Goal: Use online tool/utility: Utilize a website feature to perform a specific function

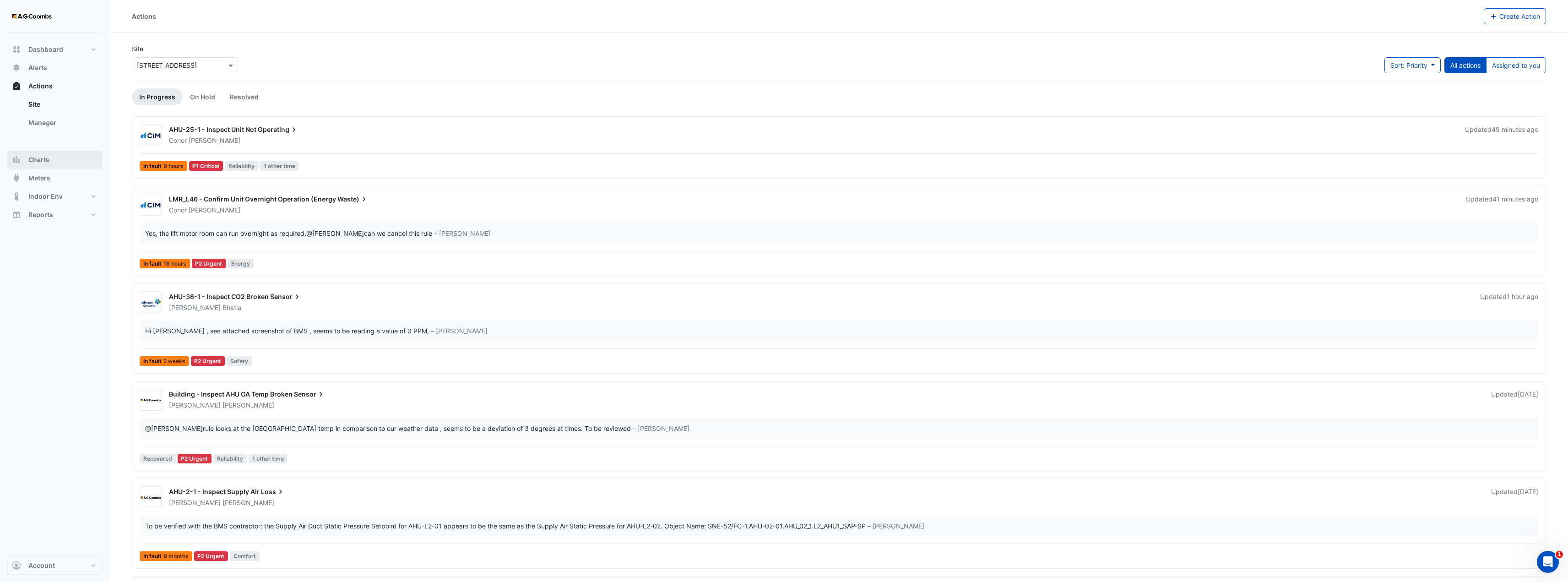
click at [57, 159] on button "Charts" at bounding box center [55, 160] width 96 height 19
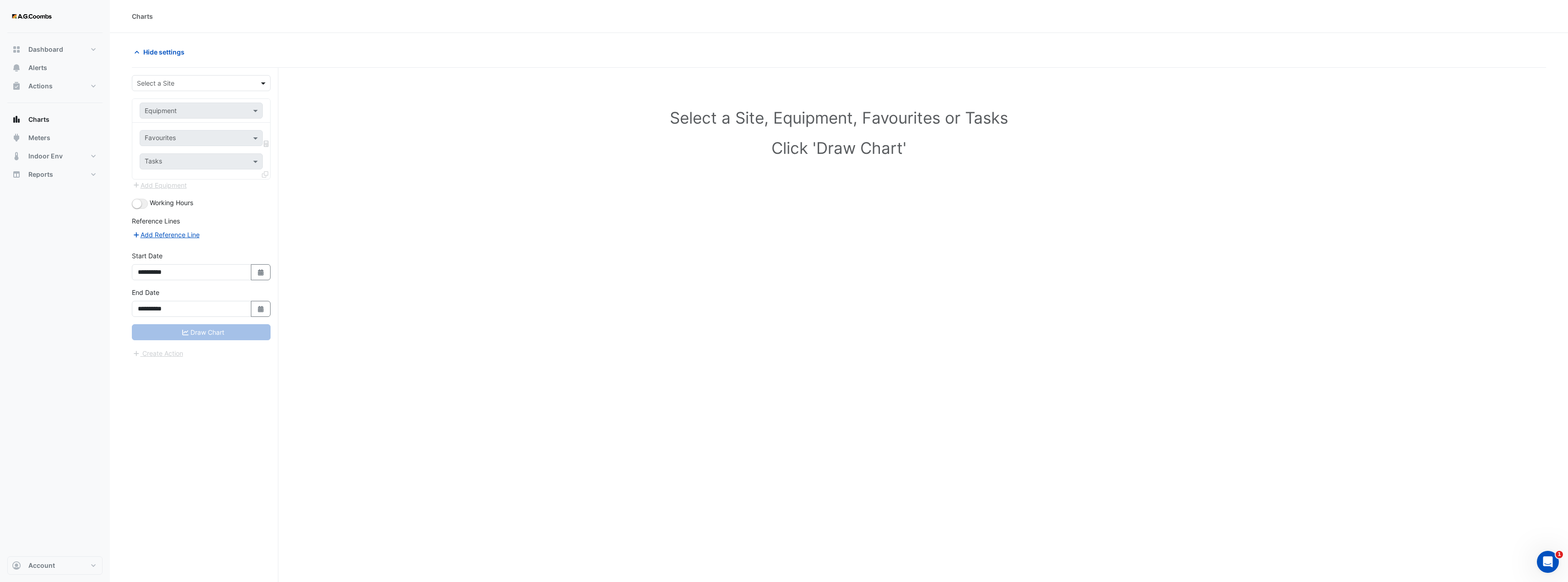
click at [265, 82] on span at bounding box center [264, 83] width 11 height 9
click at [175, 156] on span "[STREET_ADDRESS]" at bounding box center [169, 153] width 60 height 8
click at [256, 111] on span at bounding box center [256, 110] width 11 height 9
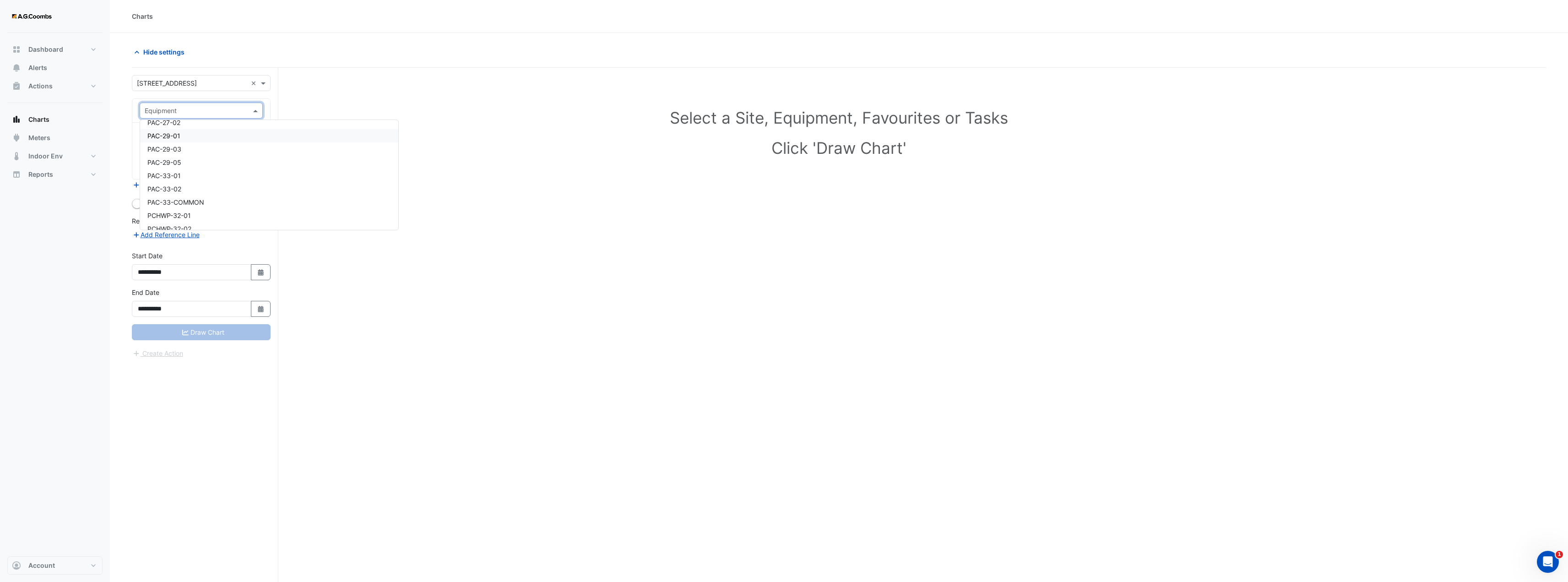
click at [181, 139] on div "PAC-29-01" at bounding box center [269, 136] width 258 height 13
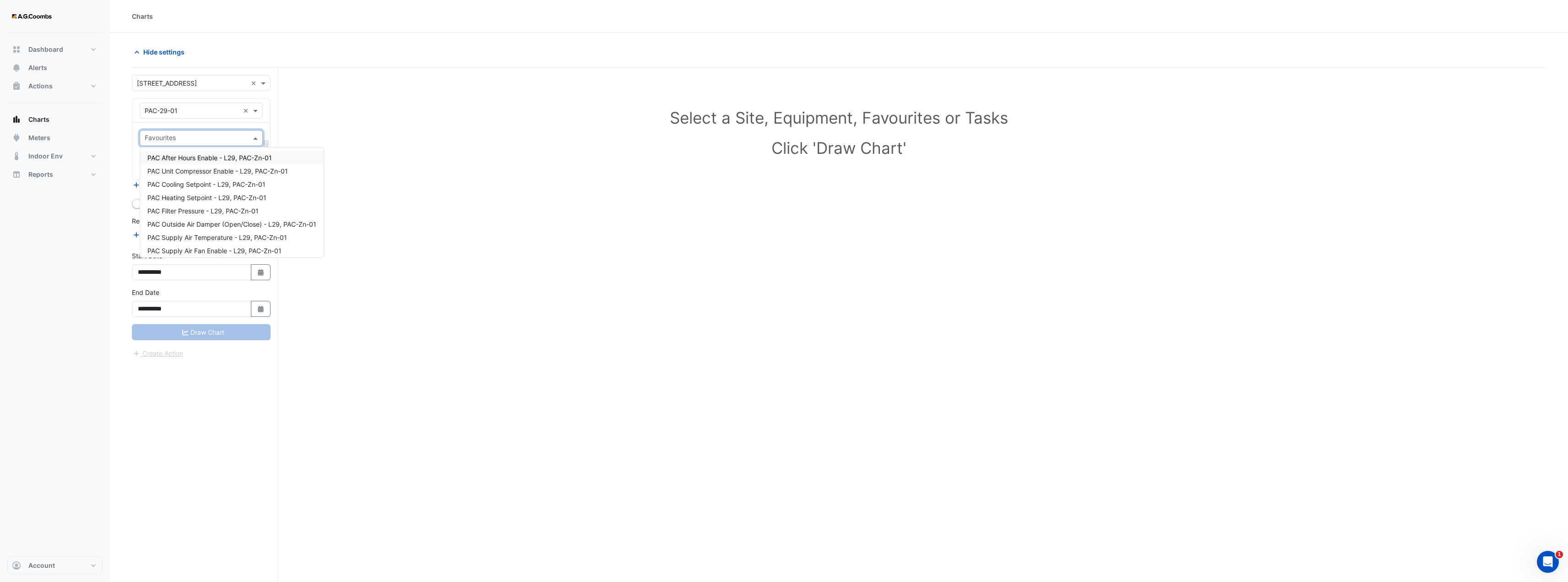
click at [251, 140] on span at bounding box center [256, 138] width 11 height 9
click at [239, 198] on div "PAC Compressor Fault - L29, PAC-Zn-01" at bounding box center [231, 194] width 184 height 13
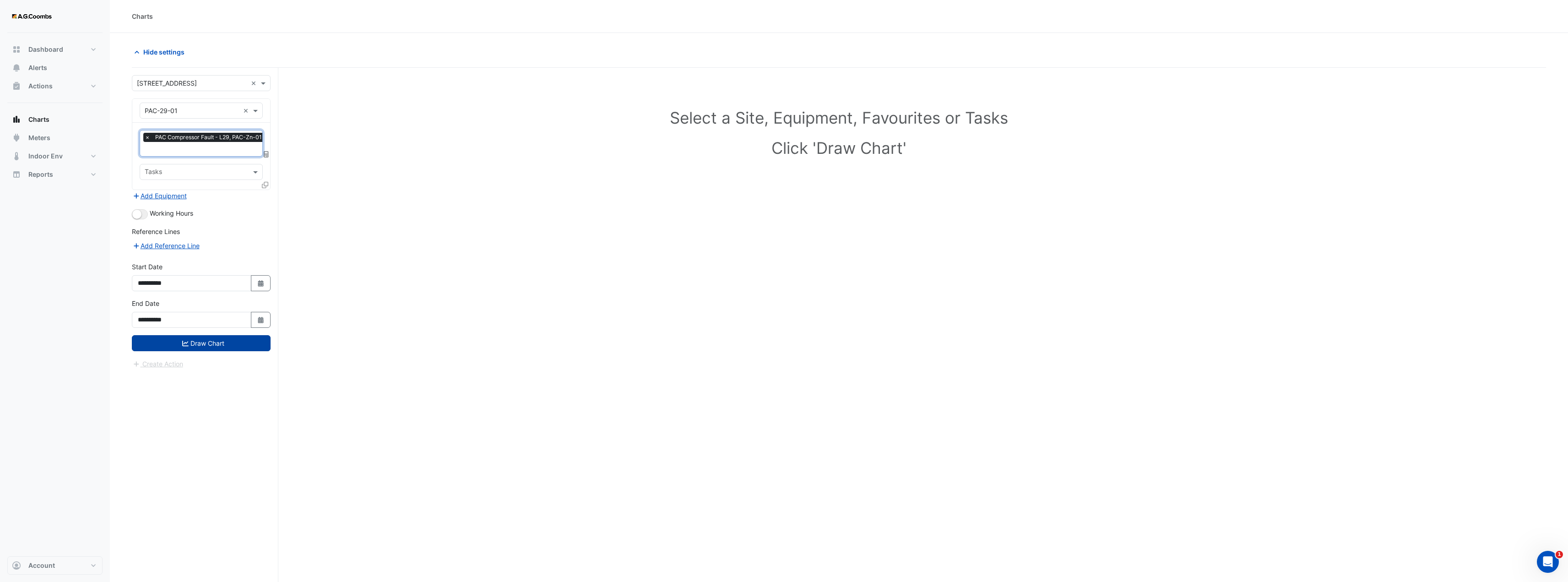
click at [196, 342] on button "Draw Chart" at bounding box center [201, 343] width 139 height 16
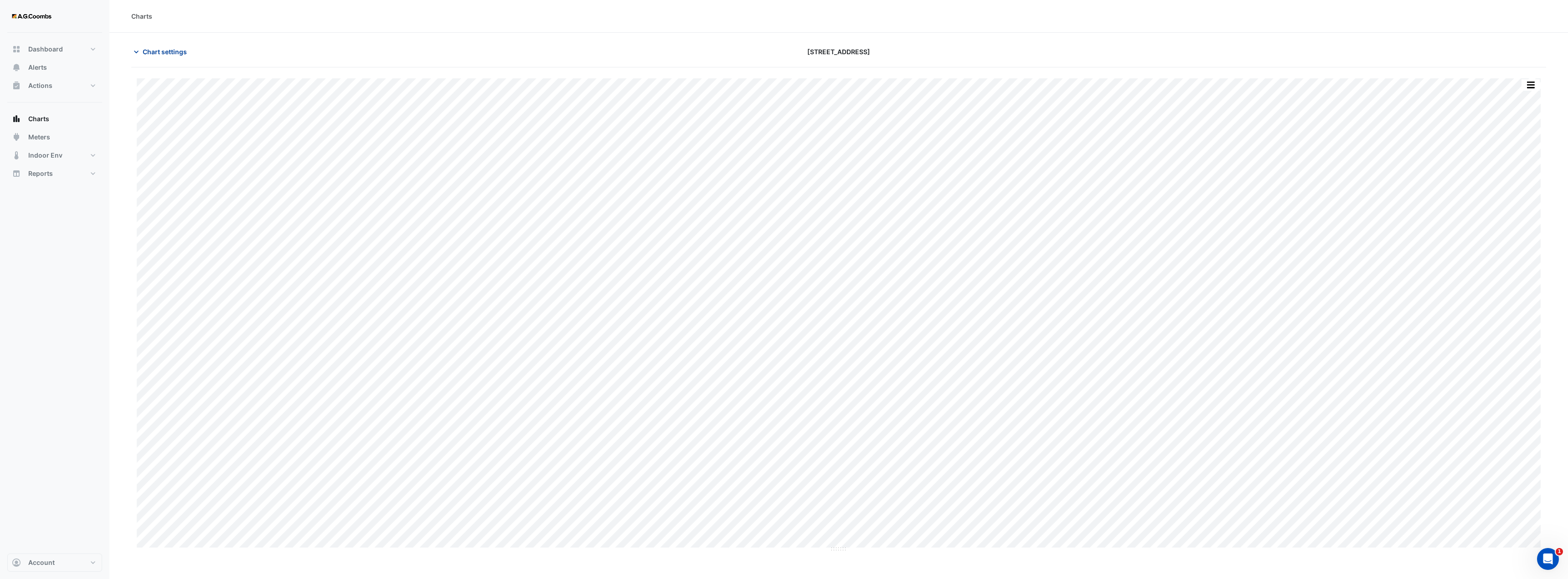
click at [182, 50] on span "Chart settings" at bounding box center [164, 51] width 44 height 9
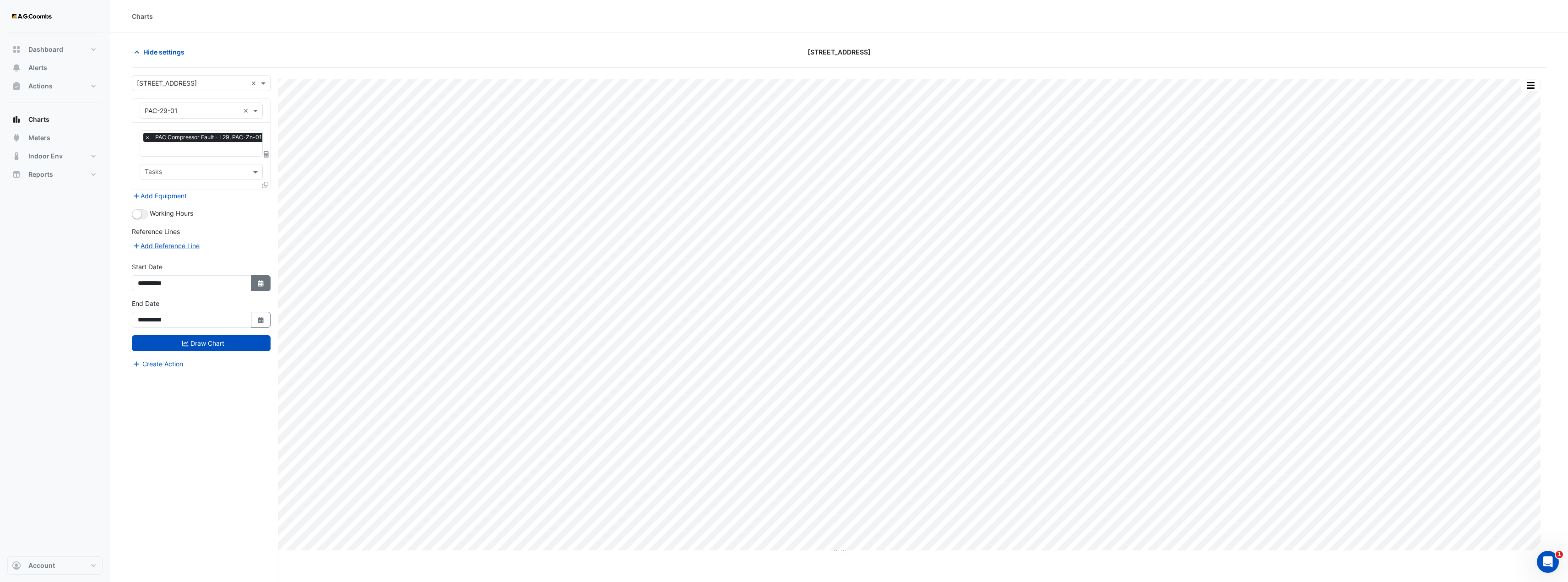
click at [258, 286] on fa-icon "Select Date" at bounding box center [261, 283] width 8 height 8
select select "*"
select select "****"
click at [190, 161] on select "*** *** *** *** *** *** *** ***" at bounding box center [174, 161] width 34 height 14
select select "*"
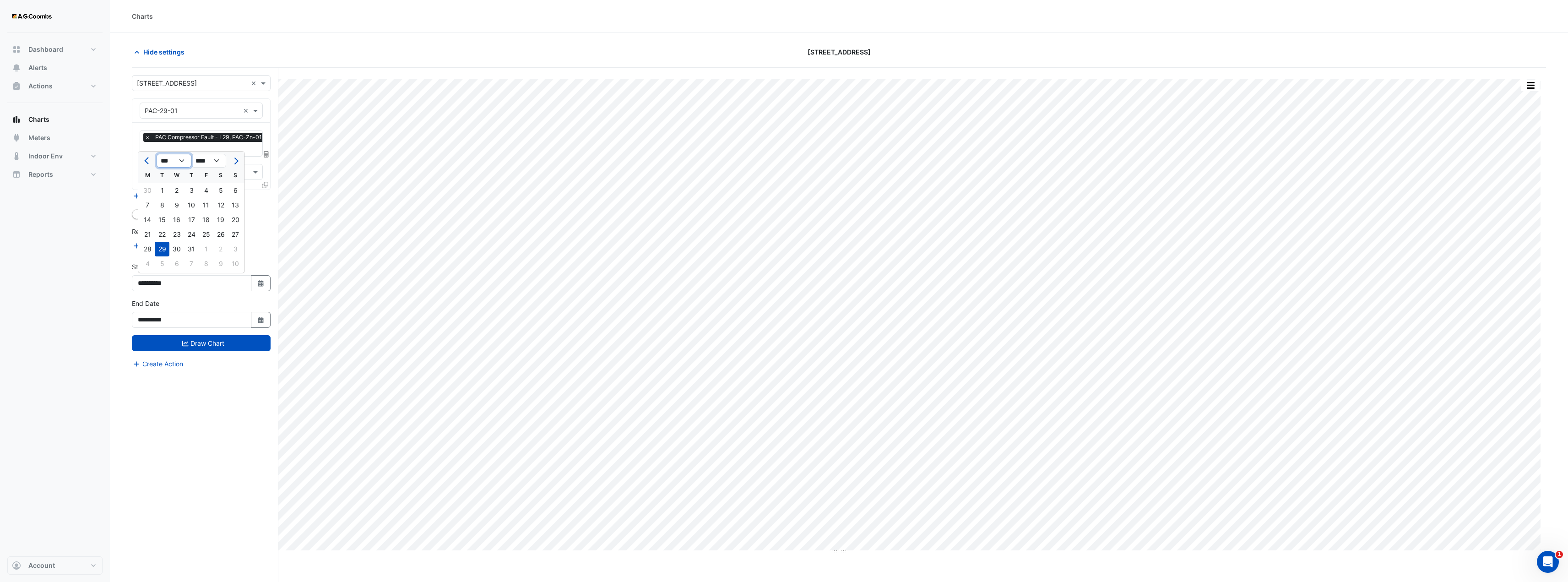
click at [157, 154] on select "*** *** *** *** *** *** *** ***" at bounding box center [174, 161] width 34 height 14
click at [201, 343] on button "Draw Chart" at bounding box center [201, 343] width 139 height 16
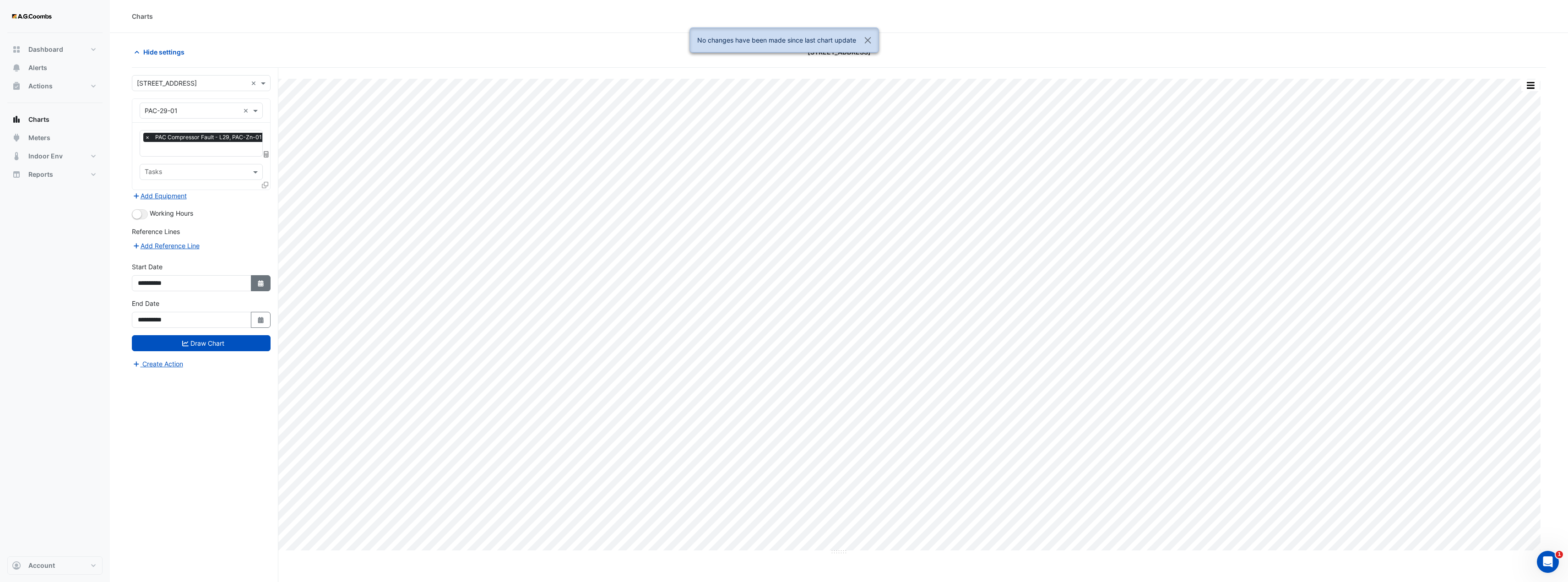
click at [255, 279] on button "Select Date" at bounding box center [261, 283] width 20 height 16
select select "*"
select select "****"
click at [185, 159] on select "*** *** *** *** *** *** *** ***" at bounding box center [174, 161] width 34 height 14
select select "*"
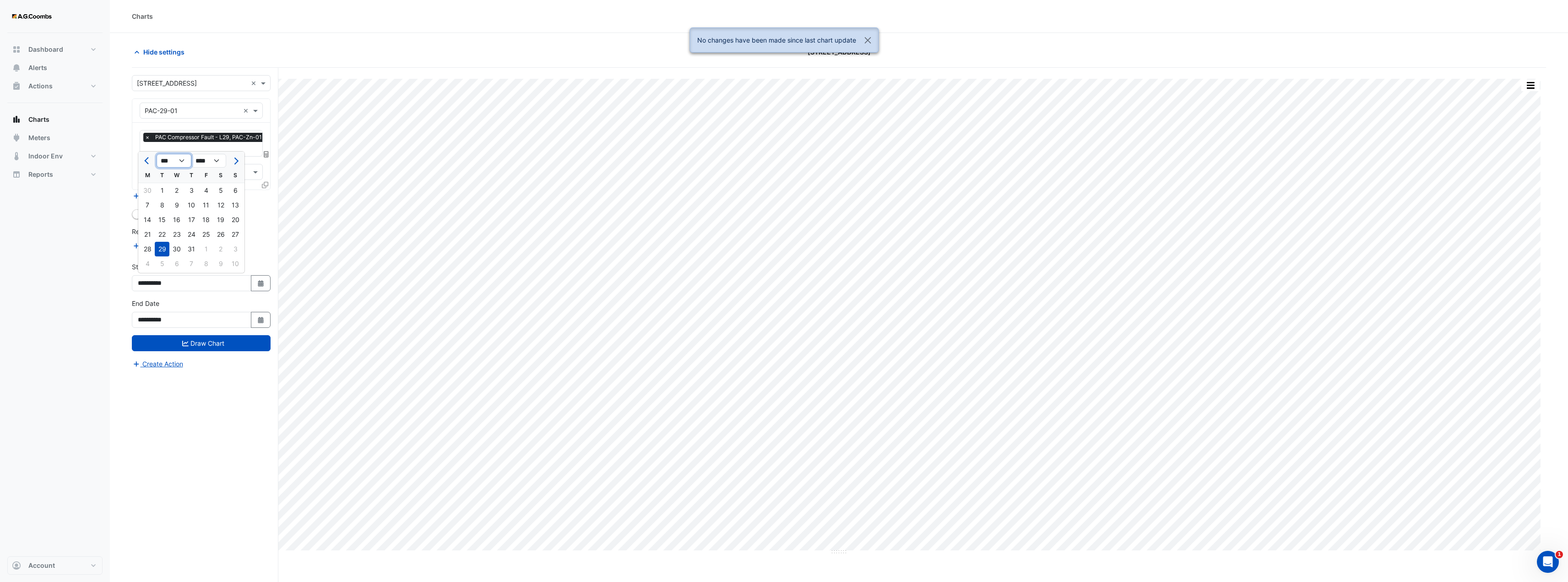
click at [157, 154] on select "*** *** *** *** *** *** *** ***" at bounding box center [174, 161] width 34 height 14
click at [174, 190] on div "1" at bounding box center [176, 190] width 15 height 15
type input "**********"
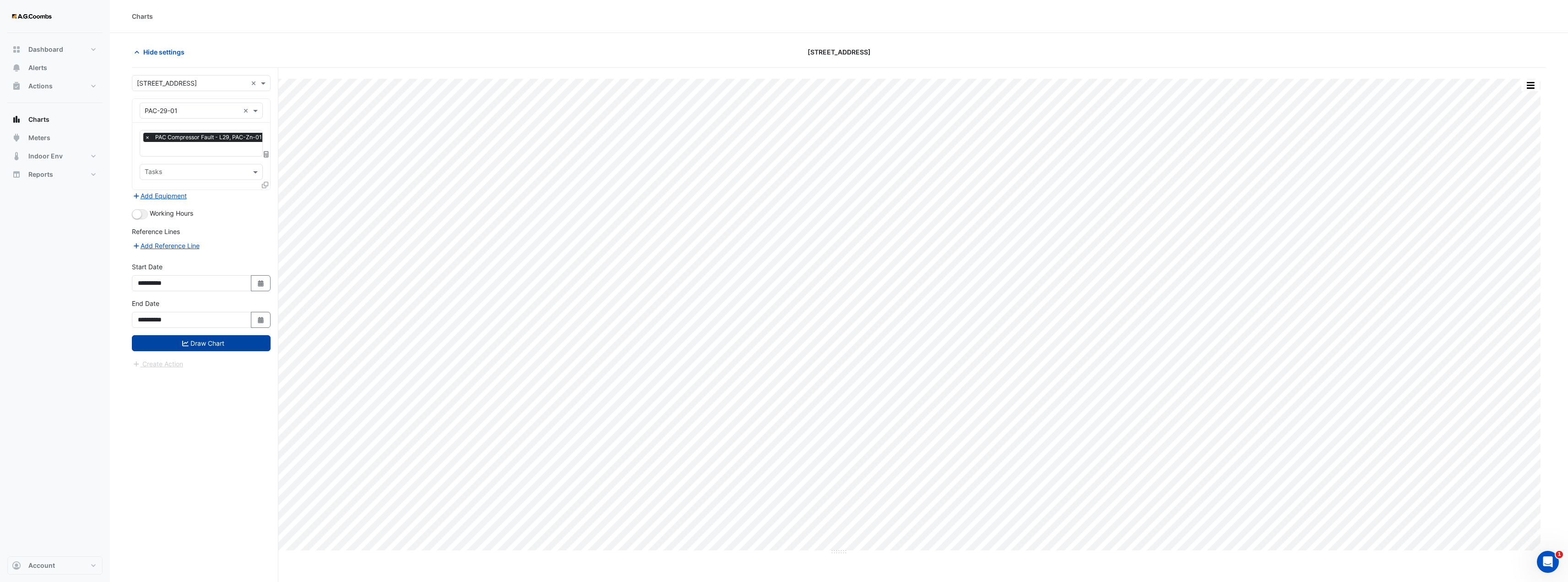
click at [222, 340] on button "Draw Chart" at bounding box center [201, 343] width 139 height 16
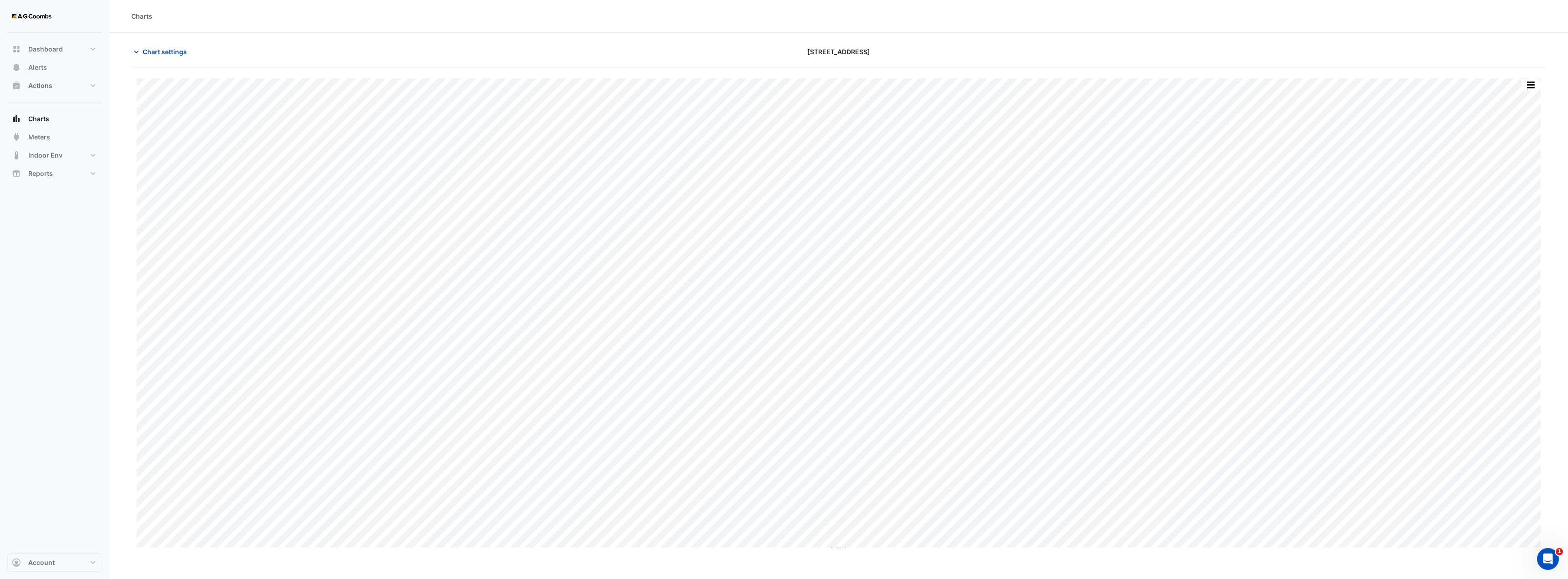
click at [168, 52] on span "Chart settings" at bounding box center [164, 51] width 44 height 9
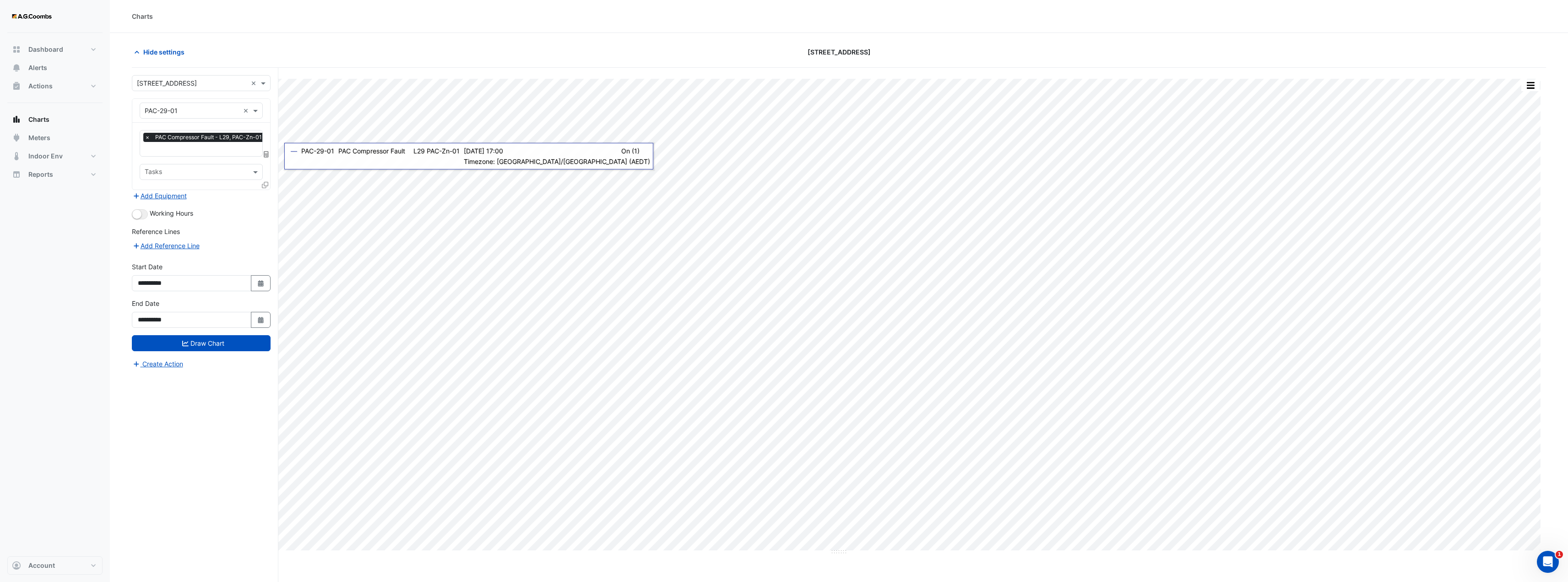
click at [195, 148] on input "text" at bounding box center [206, 150] width 122 height 9
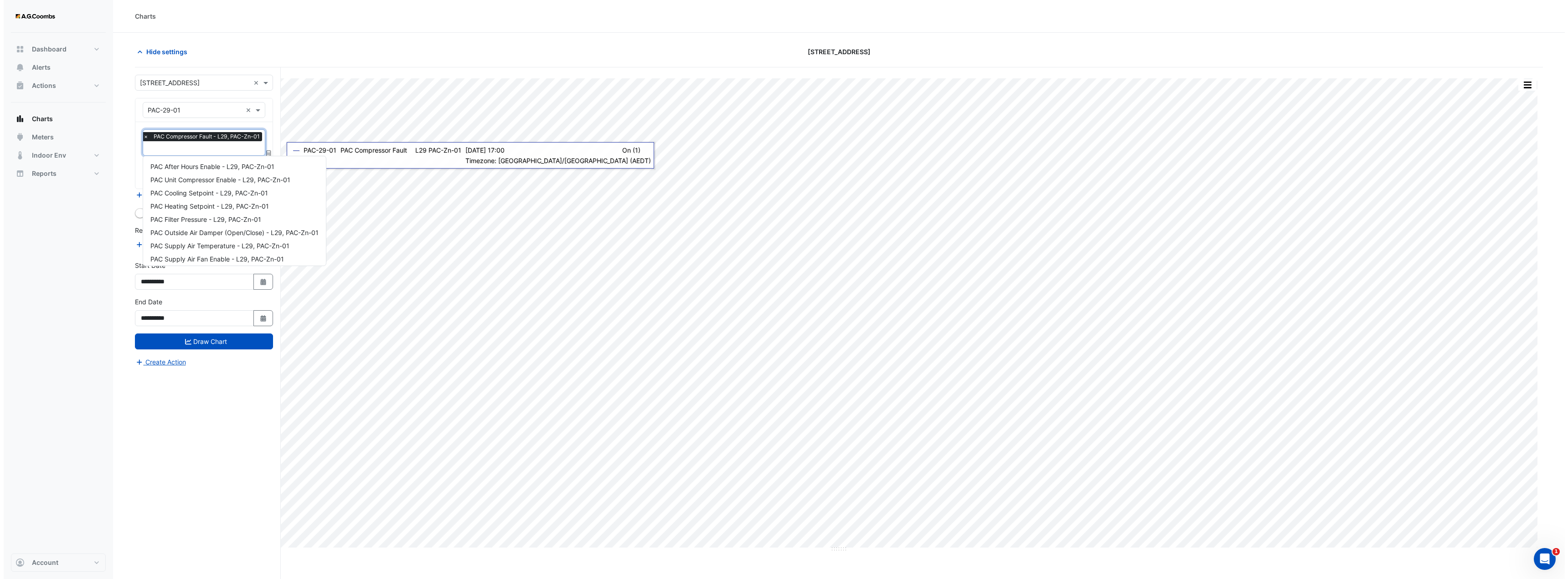
scroll to position [70, 0]
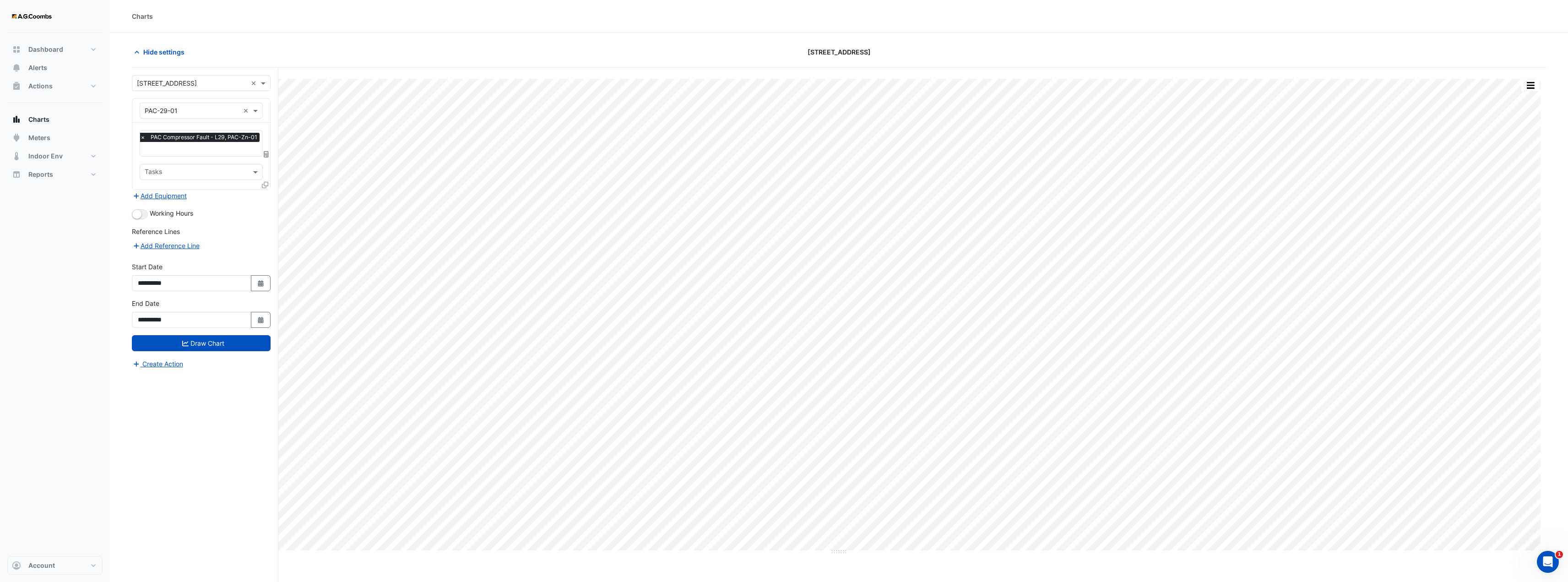
click at [358, 48] on div "Hide settings" at bounding box center [363, 52] width 475 height 16
click at [375, 73] on div "Print Save as JPEG Save as PNG Pivot Data Table Export CSV - Flat Export CSV - …" at bounding box center [839, 342] width 1414 height 549
click at [265, 186] on icon at bounding box center [265, 185] width 7 height 7
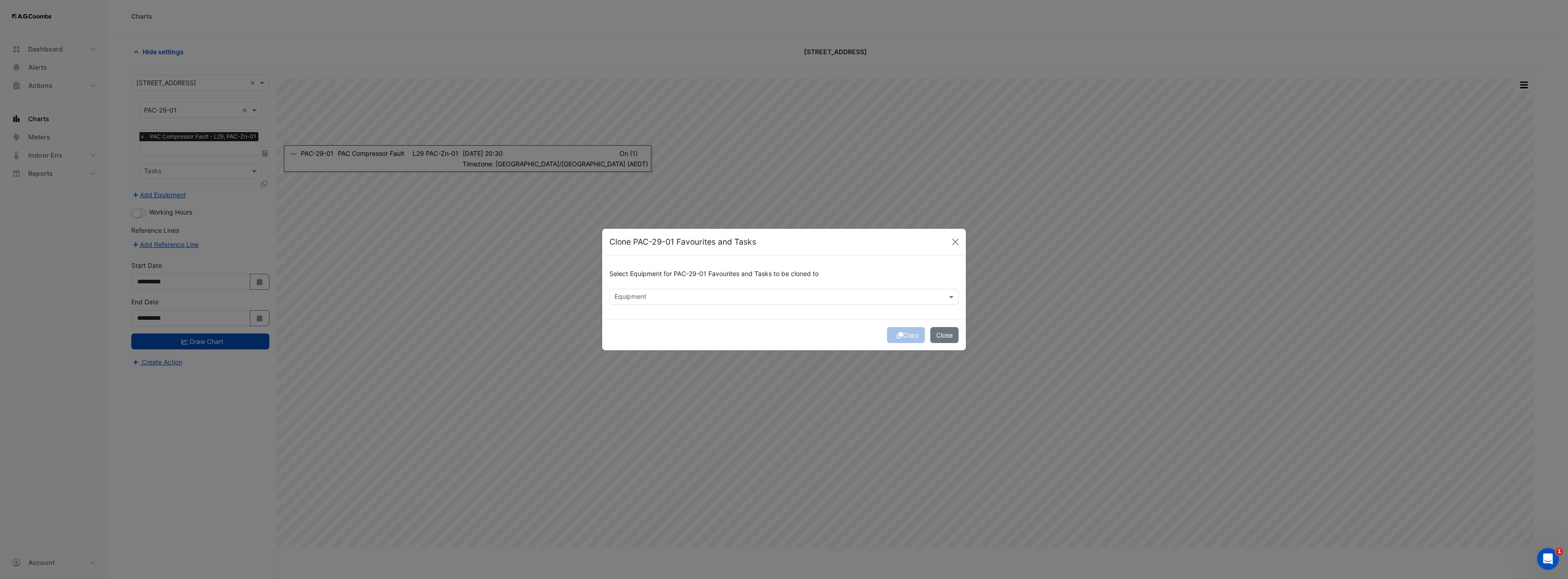
click at [771, 300] on input "text" at bounding box center [779, 298] width 329 height 9
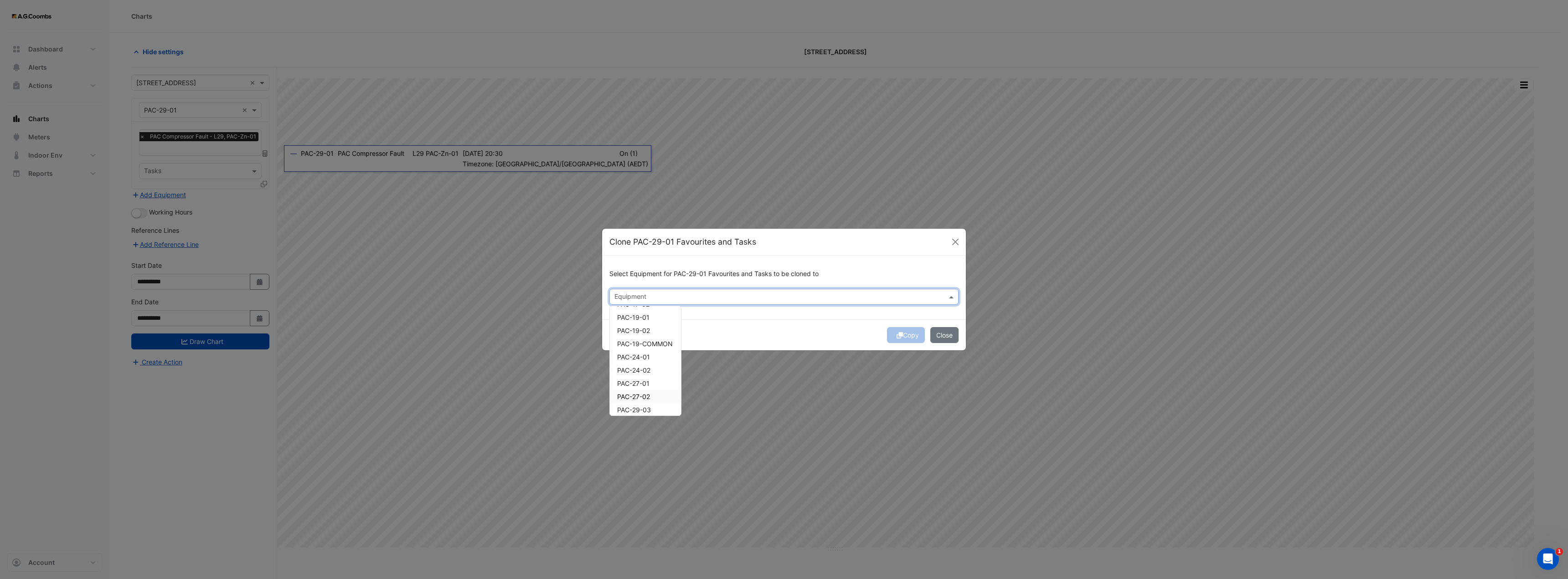
scroll to position [283, 0]
click at [645, 366] on span "PAC-29-03" at bounding box center [633, 364] width 34 height 8
click at [646, 382] on div "PAC-29-05" at bounding box center [645, 378] width 71 height 13
click at [908, 335] on button "Copy" at bounding box center [906, 335] width 38 height 16
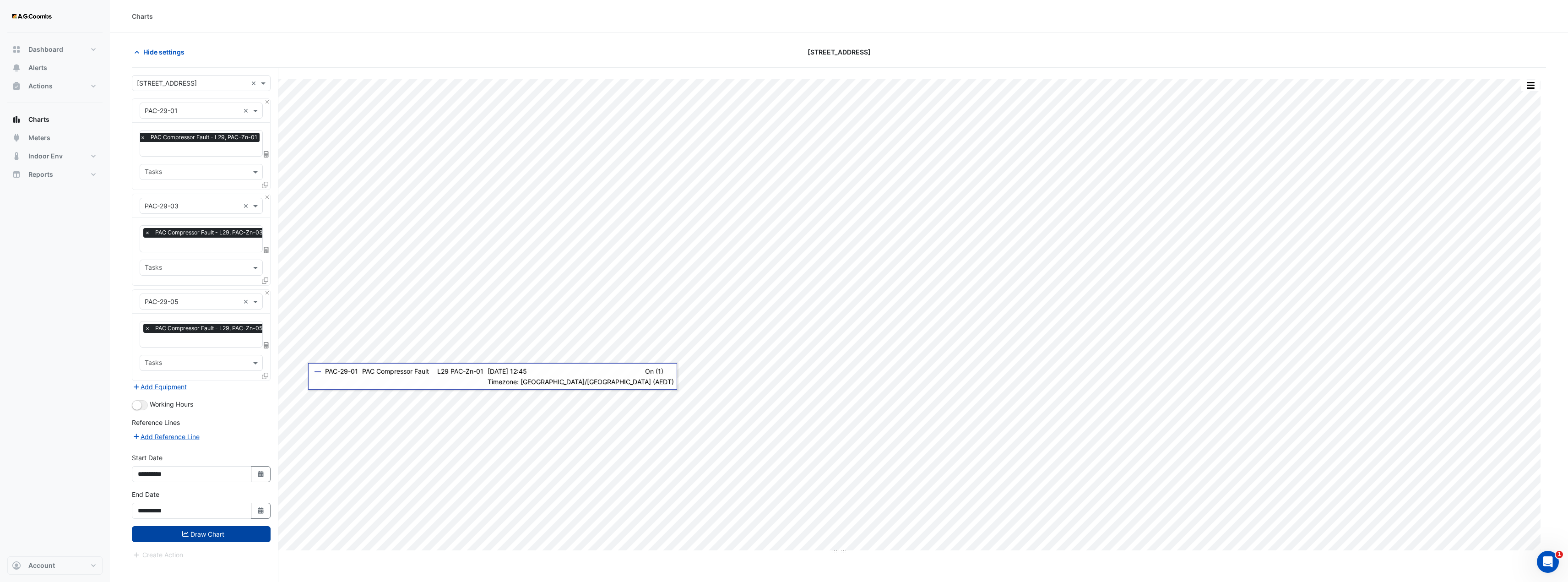
click at [210, 532] on button "Draw Chart" at bounding box center [201, 534] width 139 height 16
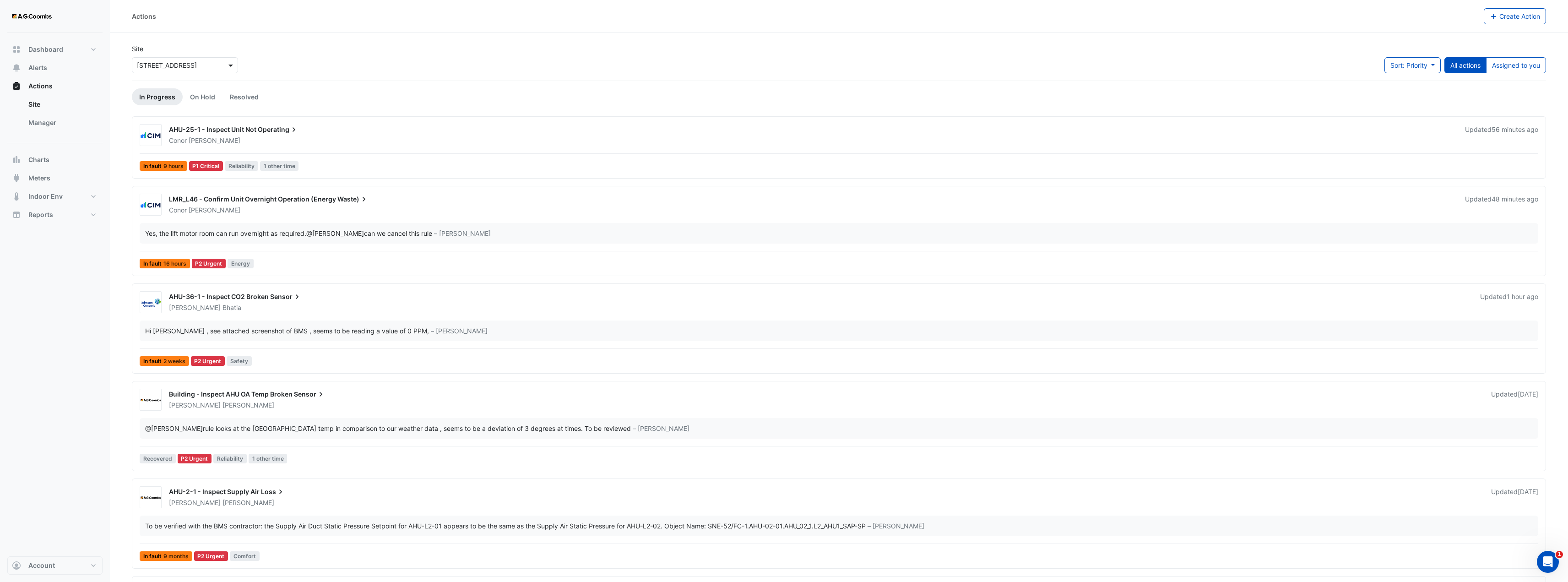
click at [229, 67] on span at bounding box center [231, 65] width 11 height 9
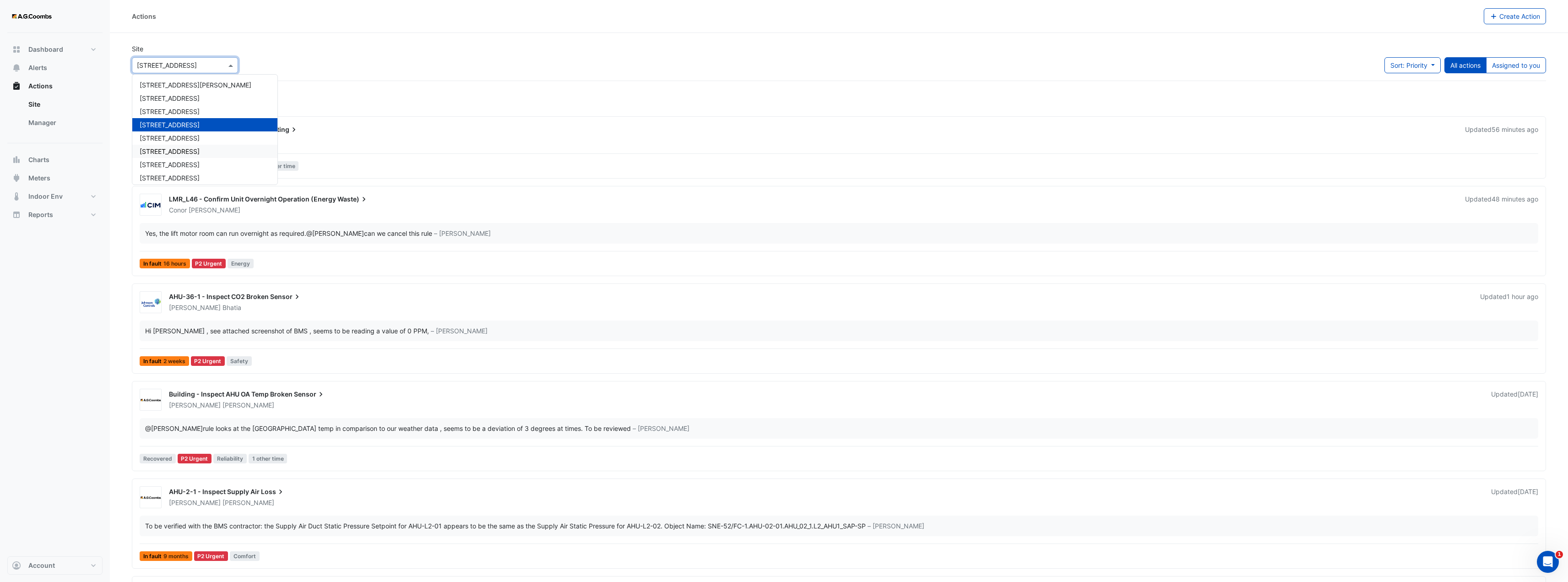
click at [52, 338] on div "Dashboard Portfolio Ratings Performance Alerts Actions Site Manager Charts" at bounding box center [55, 295] width 96 height 524
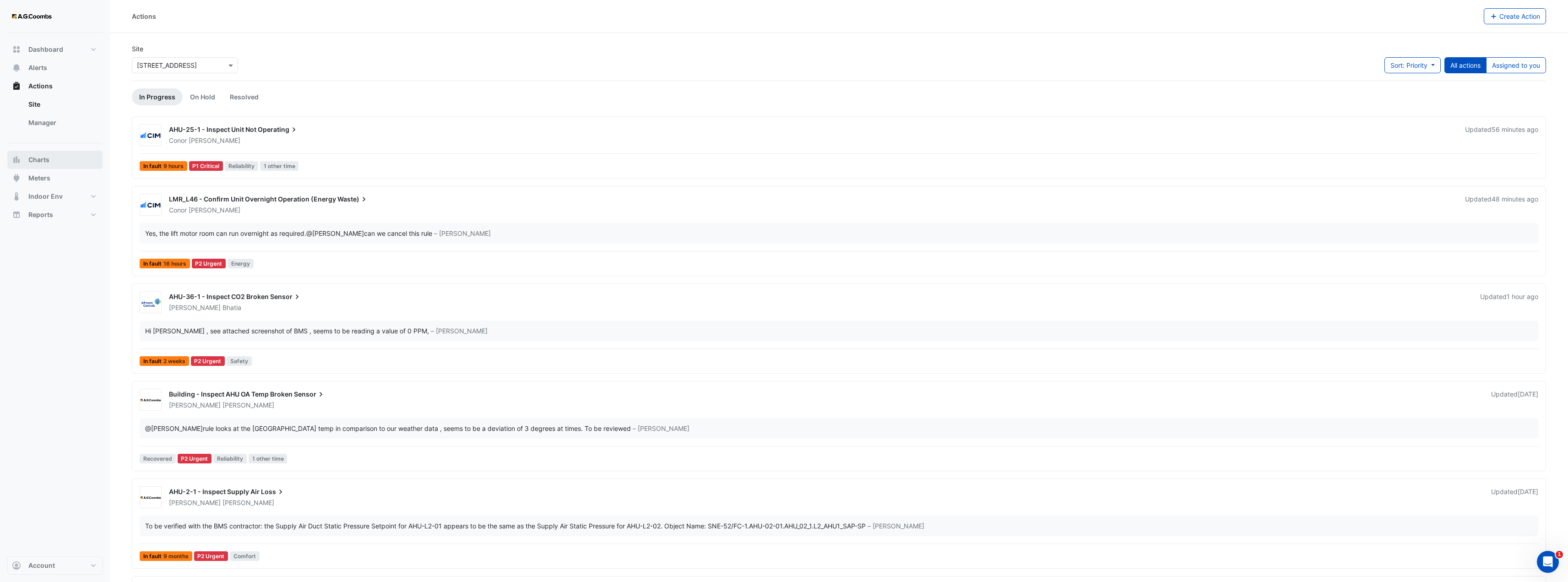
click at [46, 157] on span "Charts" at bounding box center [39, 160] width 21 height 9
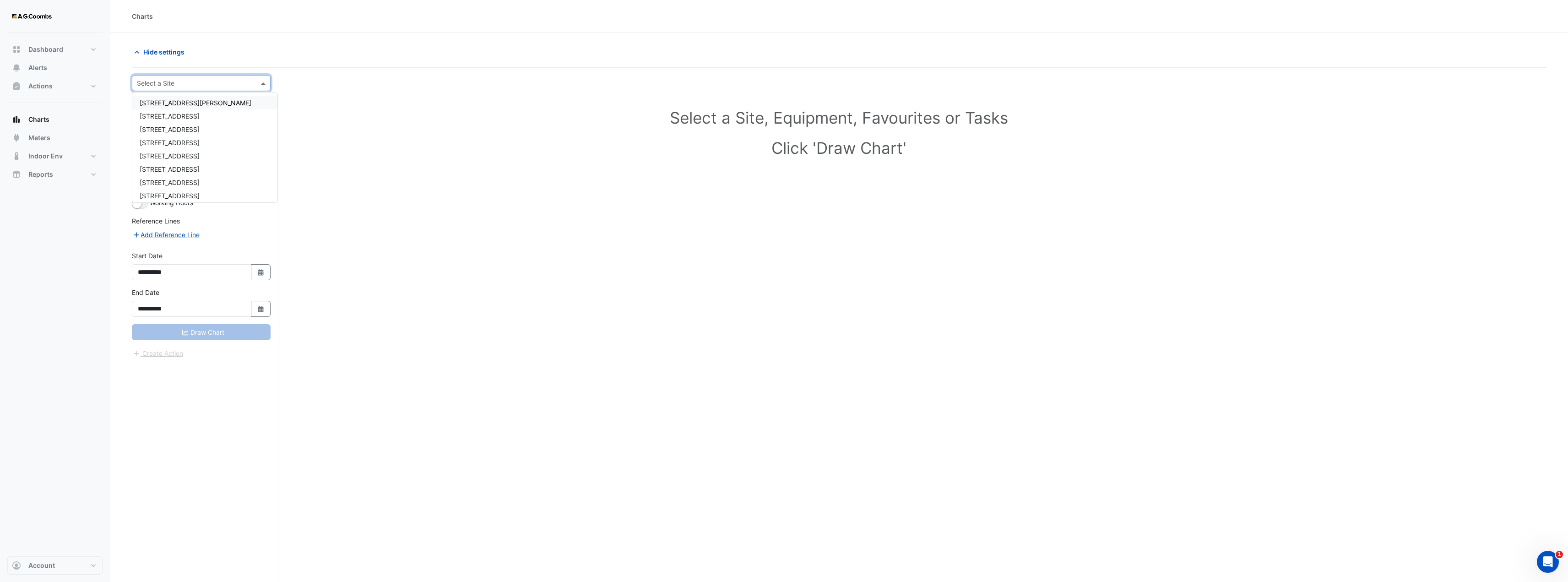
click at [204, 82] on input "text" at bounding box center [192, 84] width 110 height 9
click at [179, 156] on div "[STREET_ADDRESS]" at bounding box center [204, 152] width 145 height 13
click at [257, 111] on span at bounding box center [256, 110] width 11 height 9
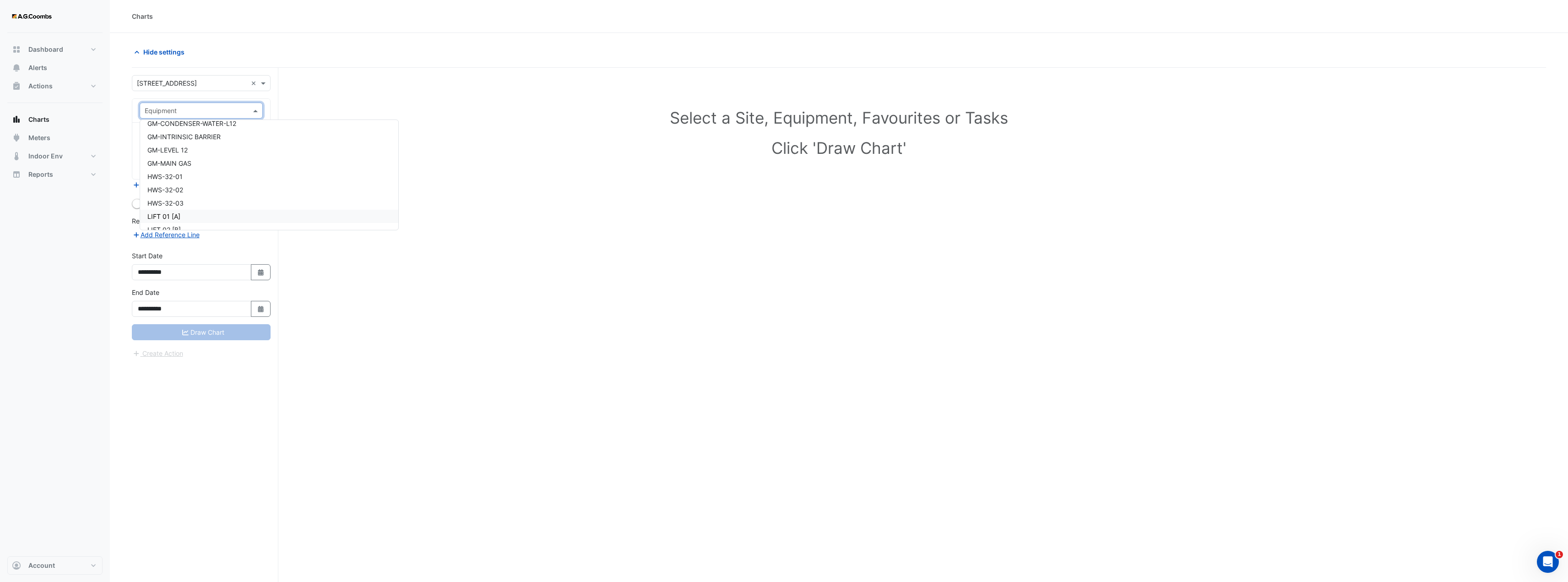
click at [60, 215] on div "Dashboard Portfolio Ratings Performance Alerts Actions Site Manager Charts" at bounding box center [55, 295] width 96 height 524
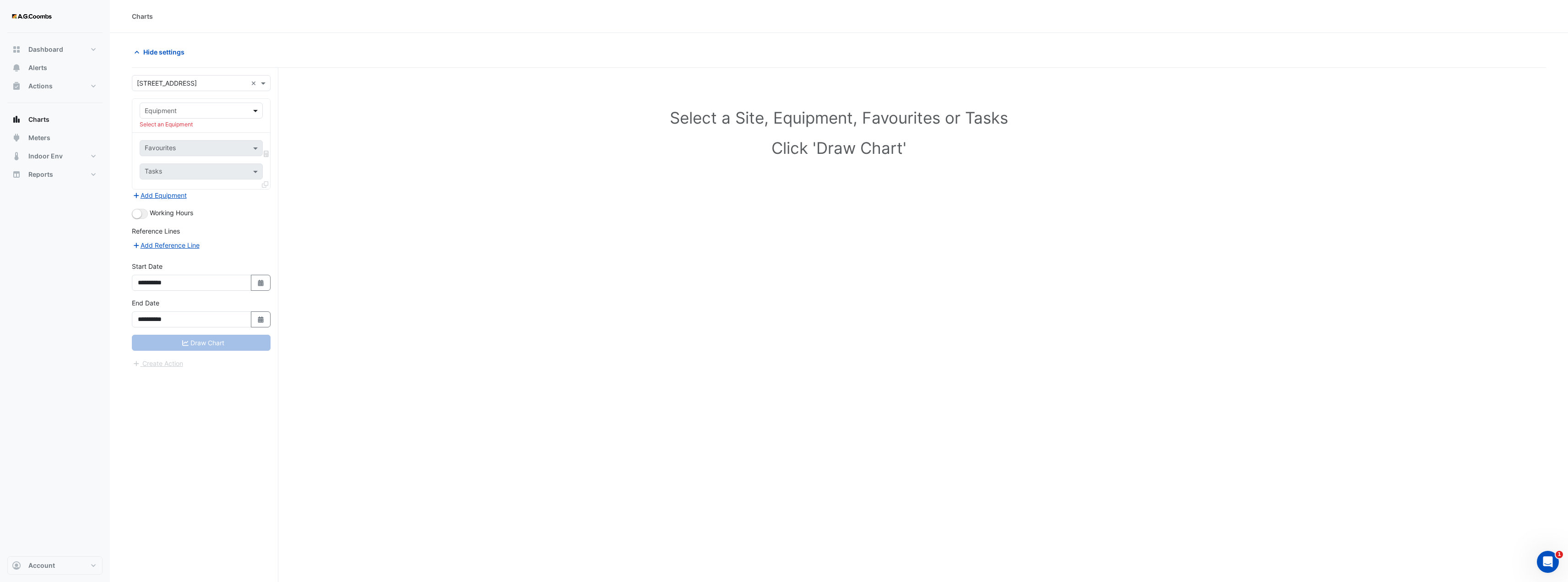
click at [257, 106] on span at bounding box center [256, 110] width 11 height 9
click at [166, 147] on span "BHWP-32-01" at bounding box center [166, 148] width 39 height 8
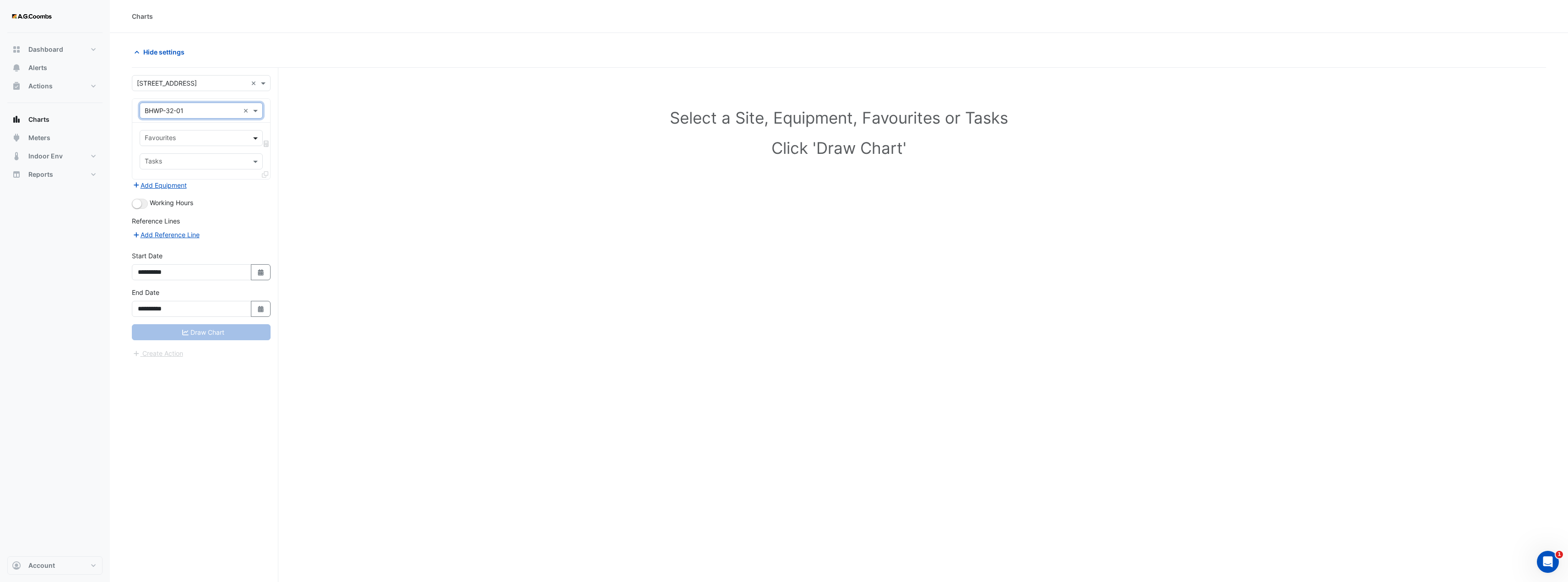
click at [259, 139] on span at bounding box center [256, 138] width 11 height 9
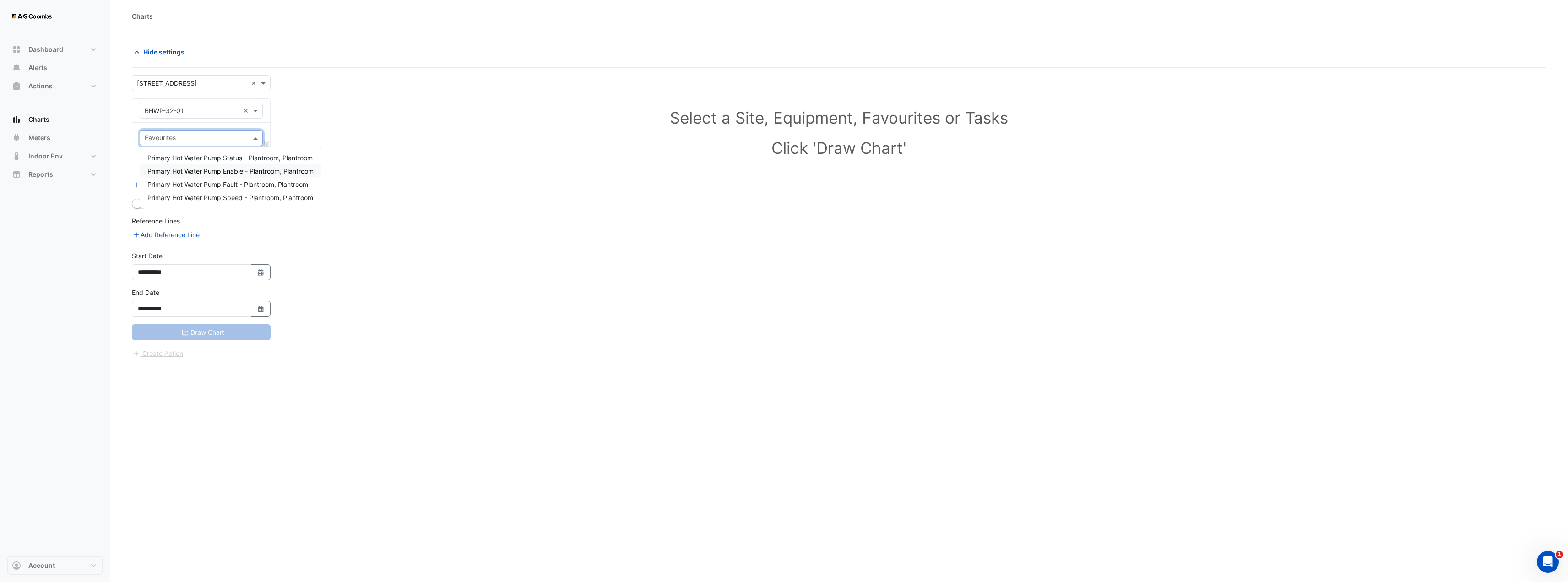
click at [249, 175] on div "Primary Hot Water Pump Enable - Plantroom, Plantroom" at bounding box center [230, 171] width 181 height 13
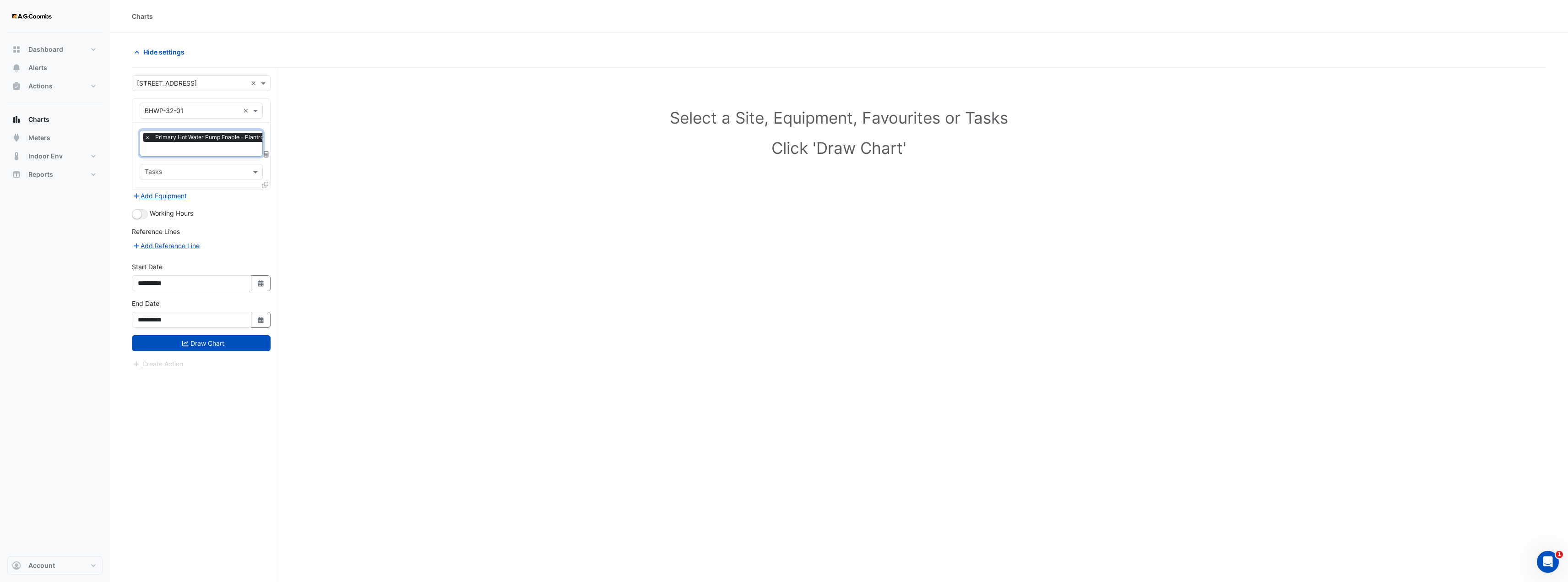
click at [413, 184] on div "Select a Site, Equipment, Favourites or Tasks Click 'Draw Chart'" at bounding box center [838, 135] width 1403 height 111
click at [253, 113] on span at bounding box center [256, 110] width 11 height 9
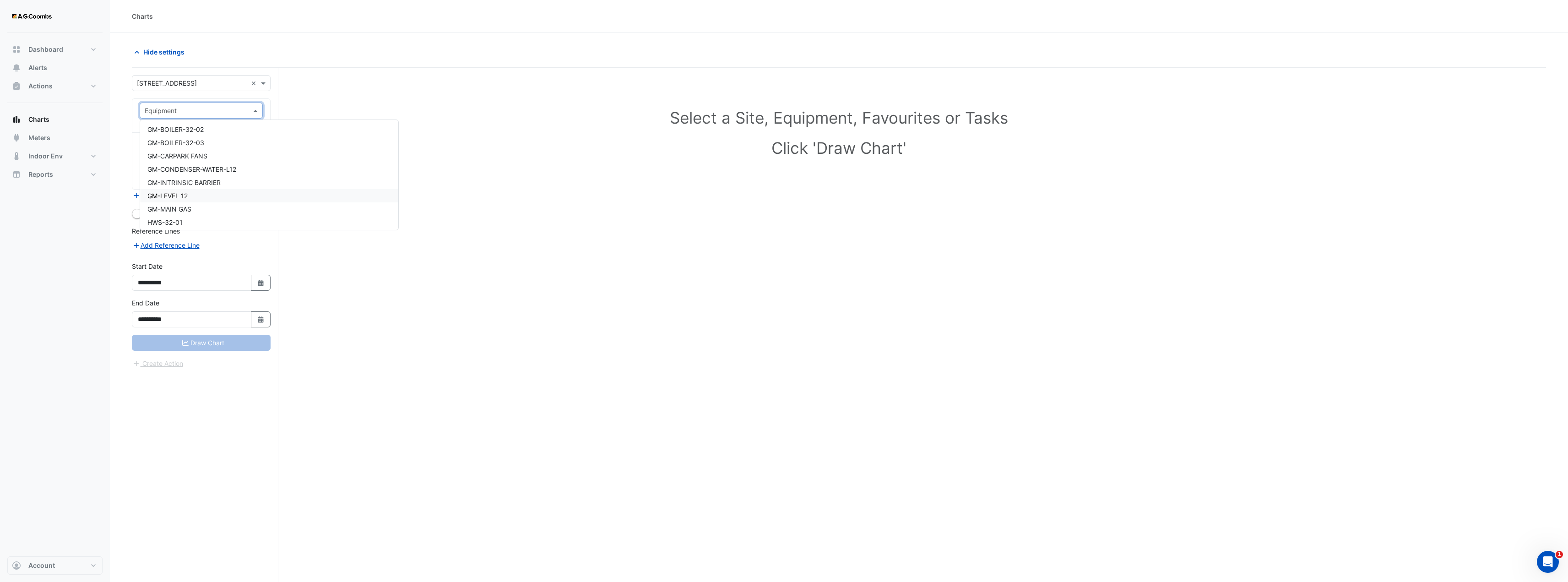
scroll to position [870, 0]
click at [156, 179] on span "HWS-32-01" at bounding box center [164, 177] width 35 height 8
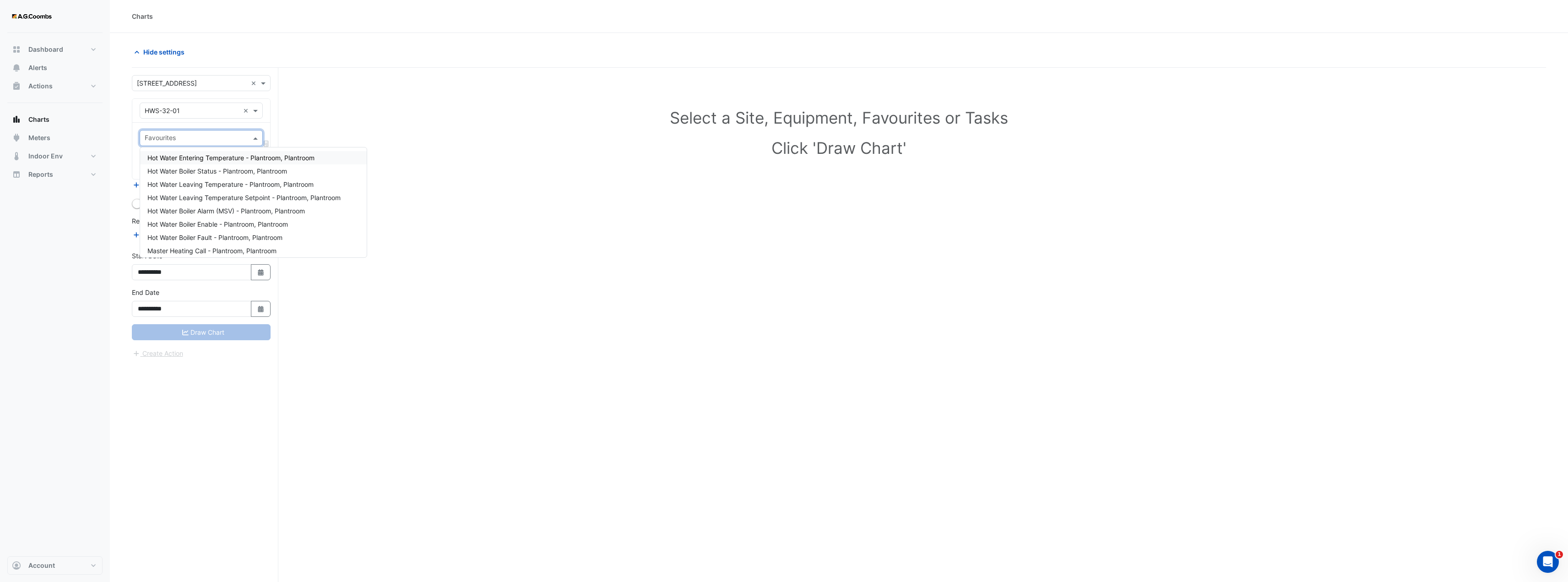
click at [254, 137] on span at bounding box center [256, 138] width 11 height 9
click at [247, 206] on span "Master Heating Call - Plantroom, Plantroom" at bounding box center [212, 205] width 129 height 8
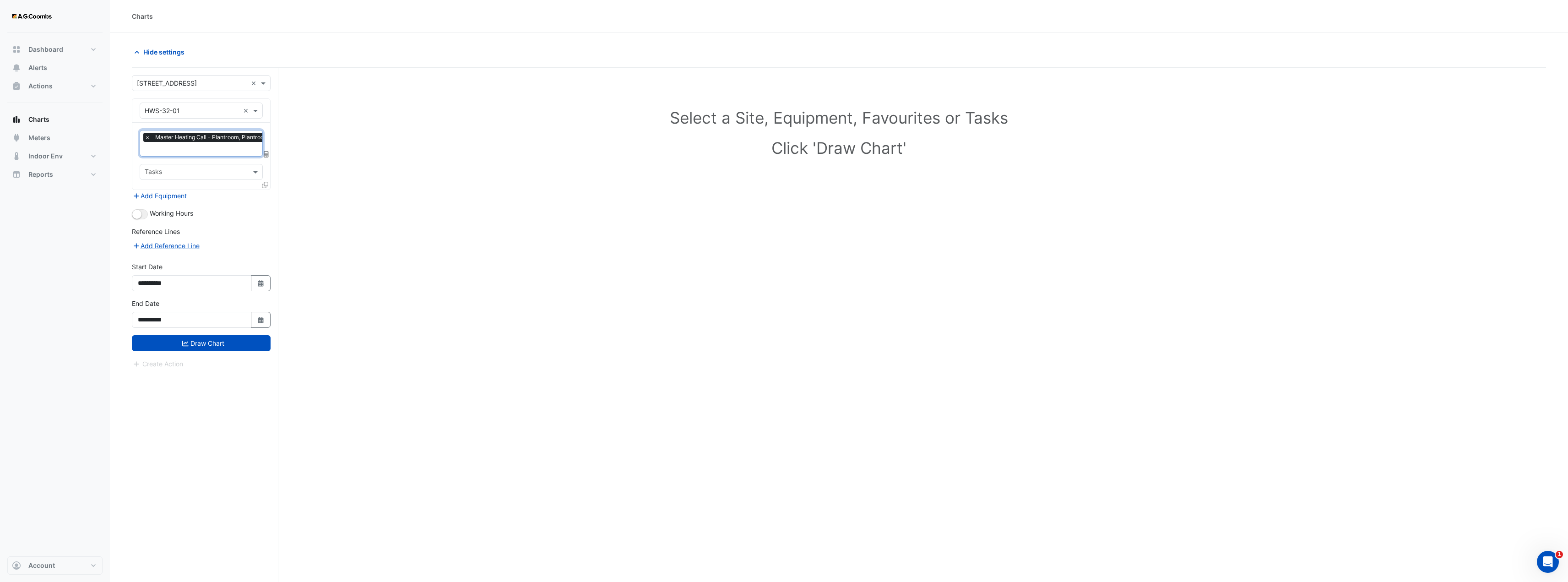
click at [240, 147] on input "text" at bounding box center [209, 150] width 129 height 9
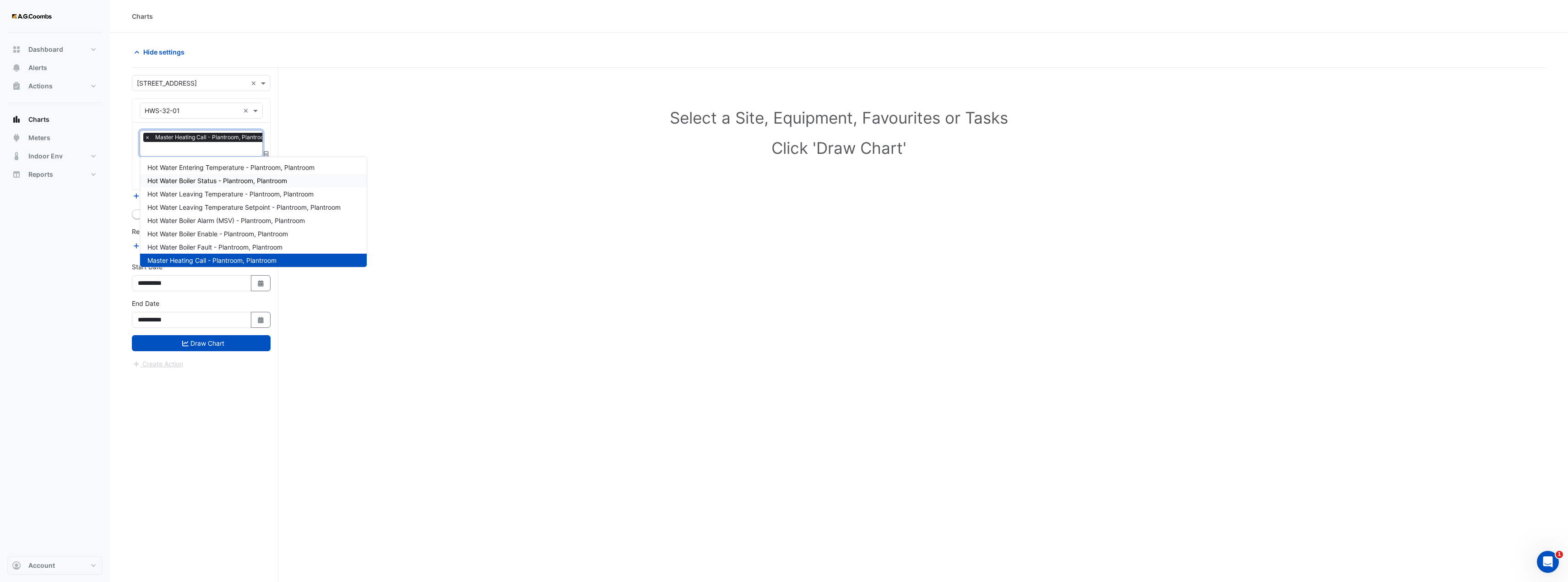
click at [206, 183] on span "Hot Water Boiler Status - Plantroom, Plantroom" at bounding box center [217, 181] width 139 height 8
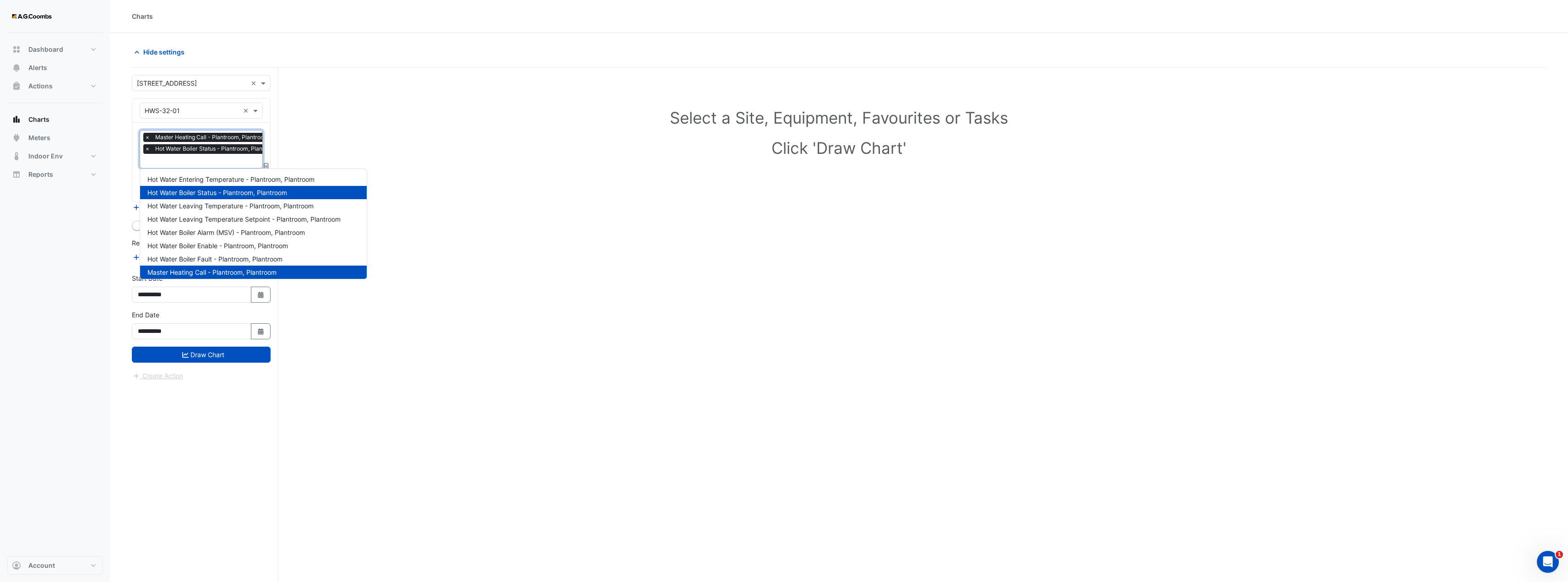
click at [224, 160] on input "text" at bounding box center [214, 162] width 138 height 9
click at [218, 181] on span "Hot Water Entering Temperature - Plantroom, Plantroom" at bounding box center [231, 179] width 167 height 8
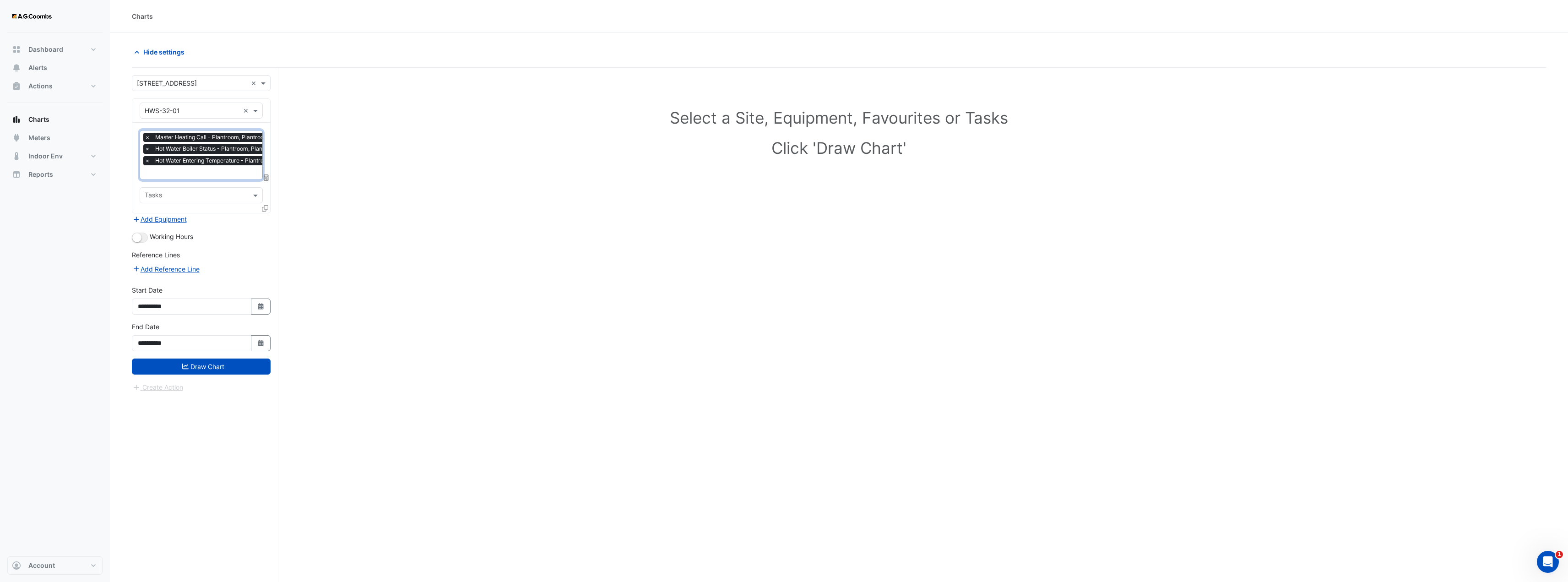
click at [218, 177] on input "text" at bounding box center [226, 173] width 162 height 9
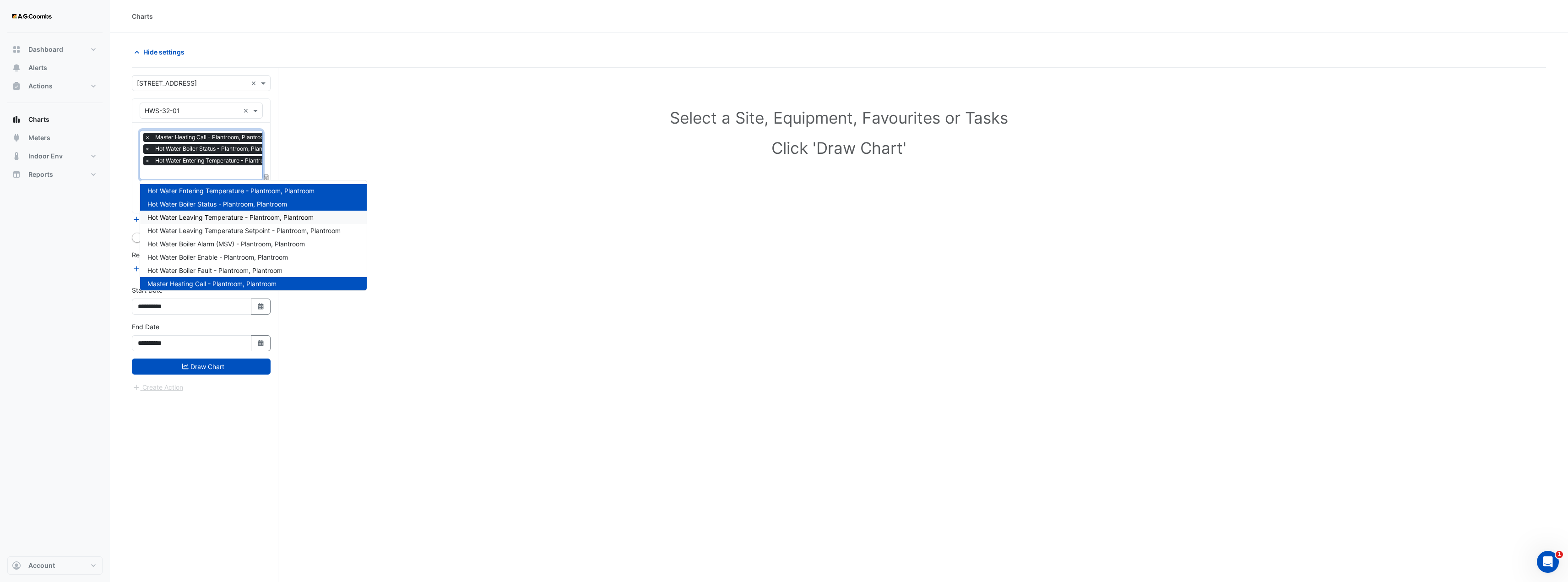
click at [239, 220] on span "Hot Water Leaving Temperature - Plantroom, Plantroom" at bounding box center [230, 218] width 166 height 8
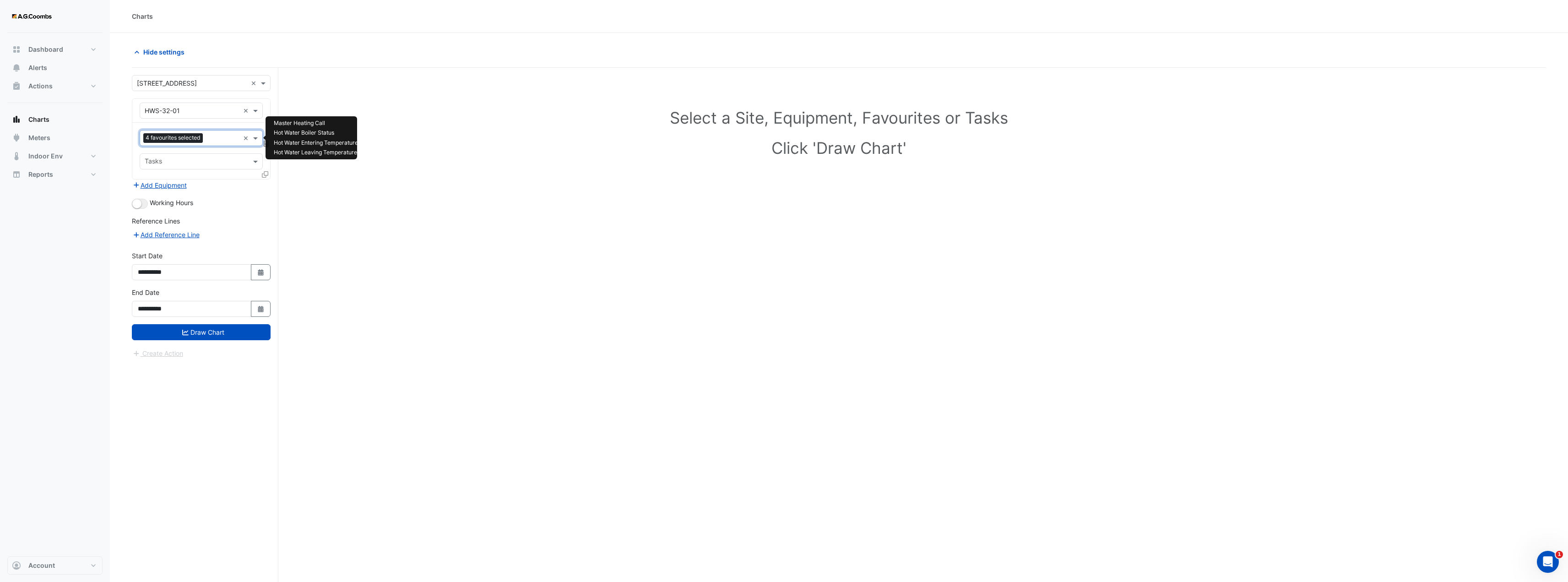
click at [215, 145] on div "Favourites 4 favourites selected" at bounding box center [190, 137] width 99 height 14
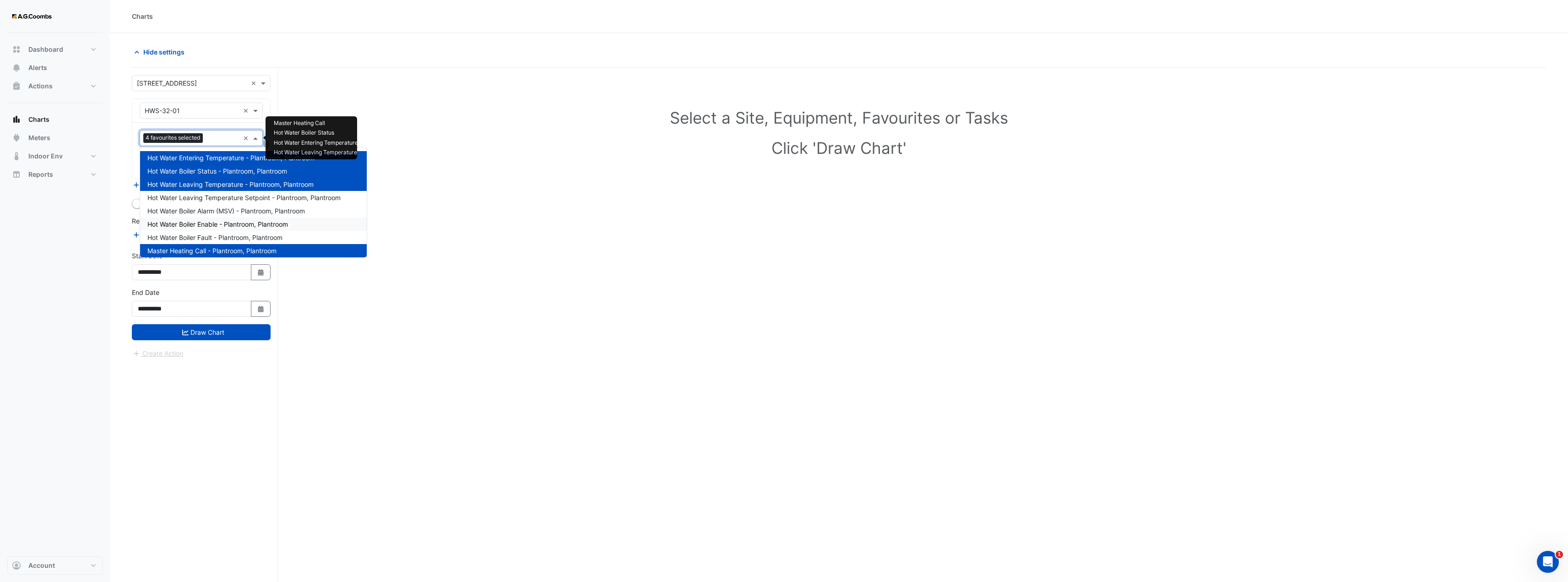
click at [247, 224] on span "Hot Water Boiler Enable - Plantroom, Plantroom" at bounding box center [218, 224] width 141 height 8
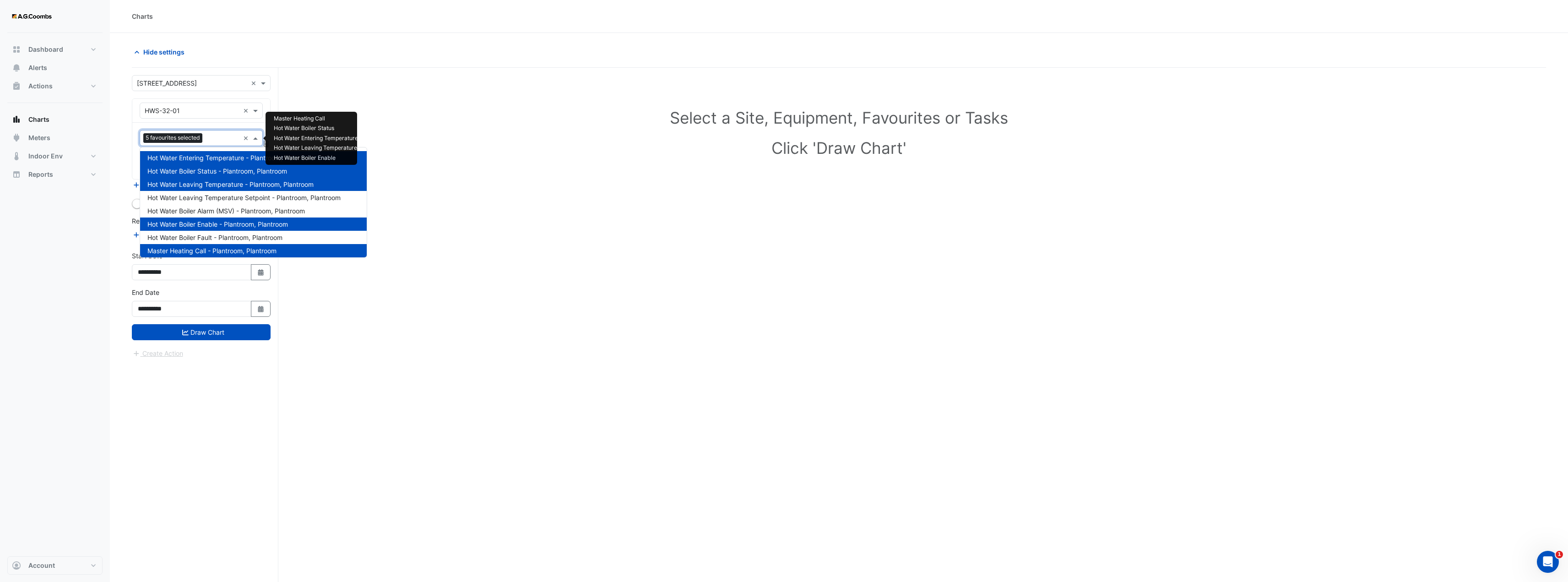
click at [226, 137] on input "text" at bounding box center [223, 139] width 33 height 9
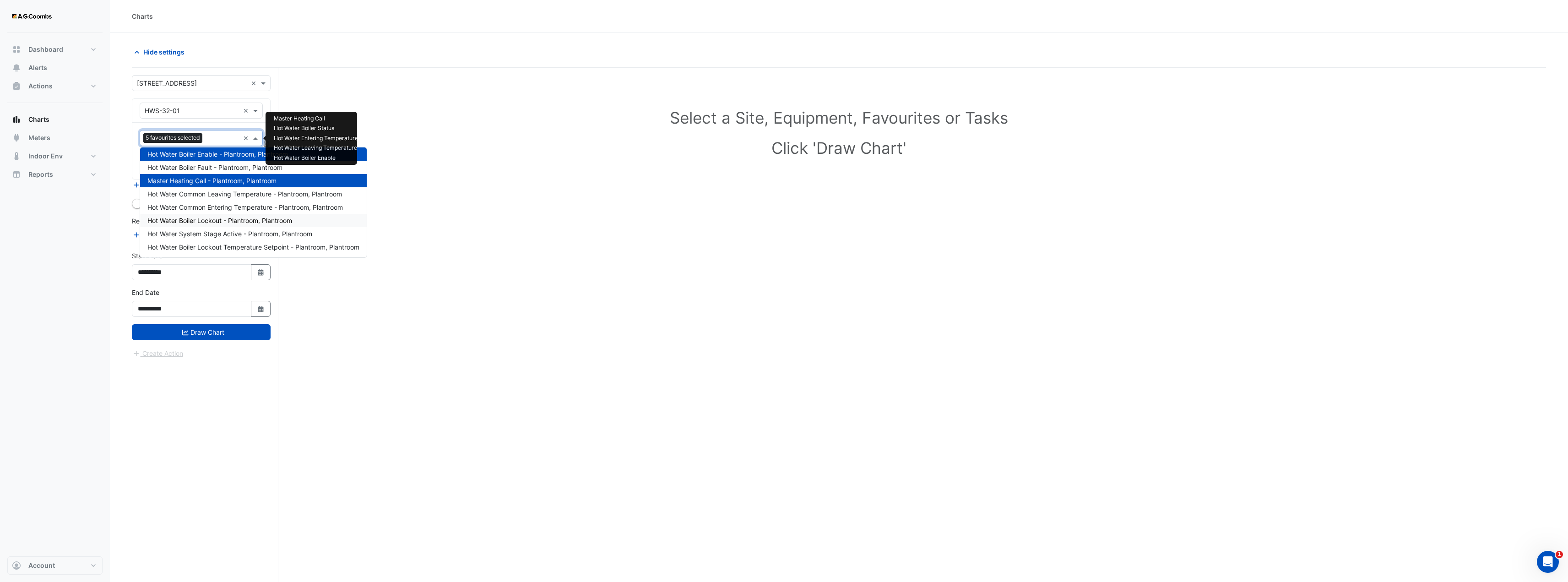
scroll to position [0, 0]
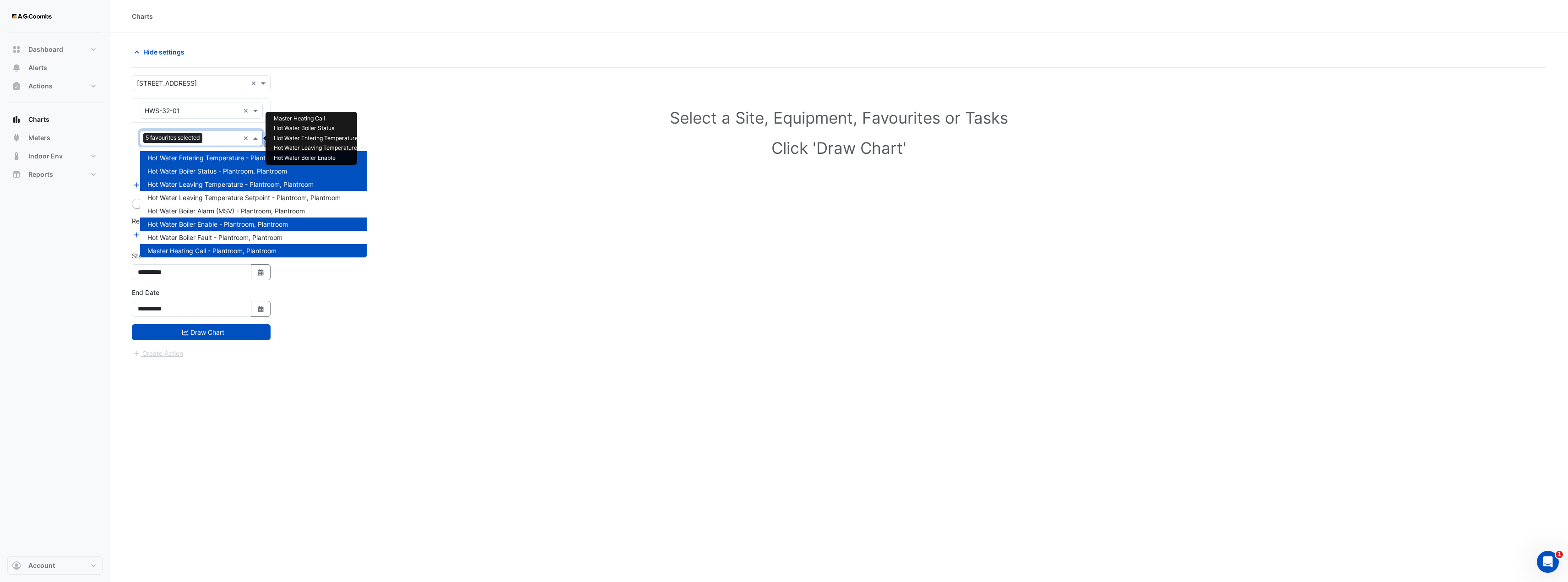
click at [229, 250] on span "Master Heating Call - Plantroom, Plantroom" at bounding box center [212, 251] width 129 height 8
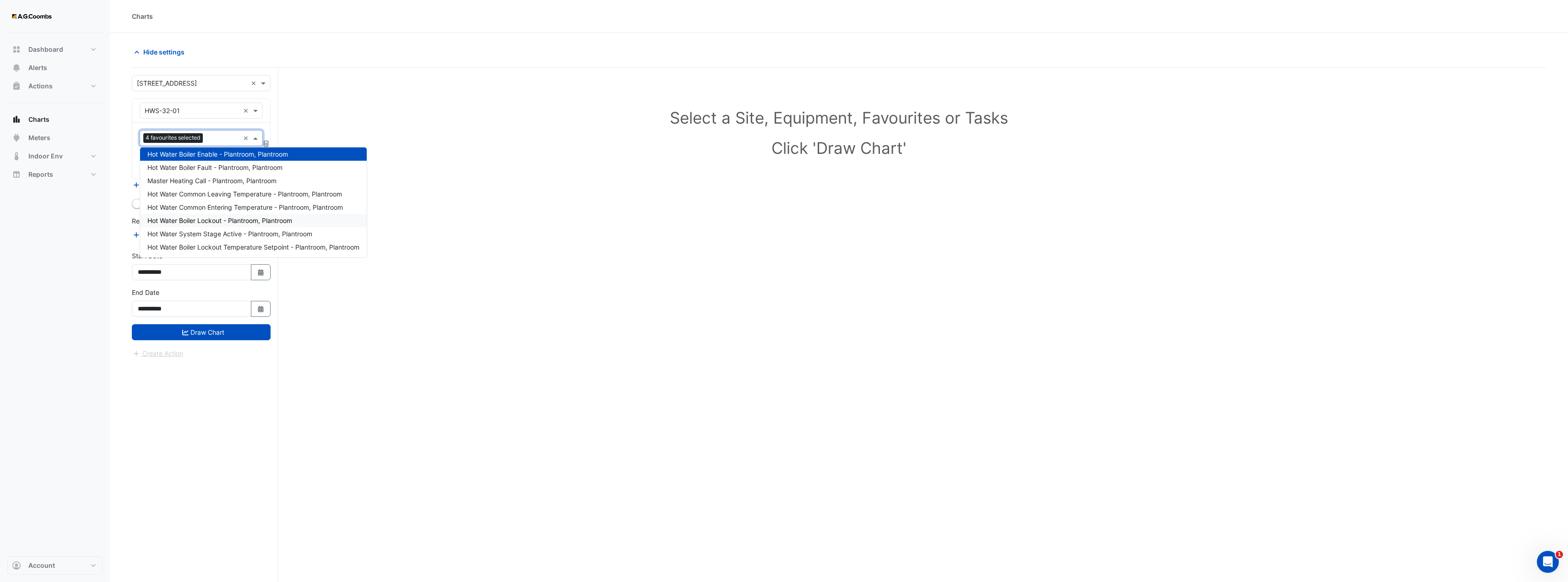
scroll to position [35, 0]
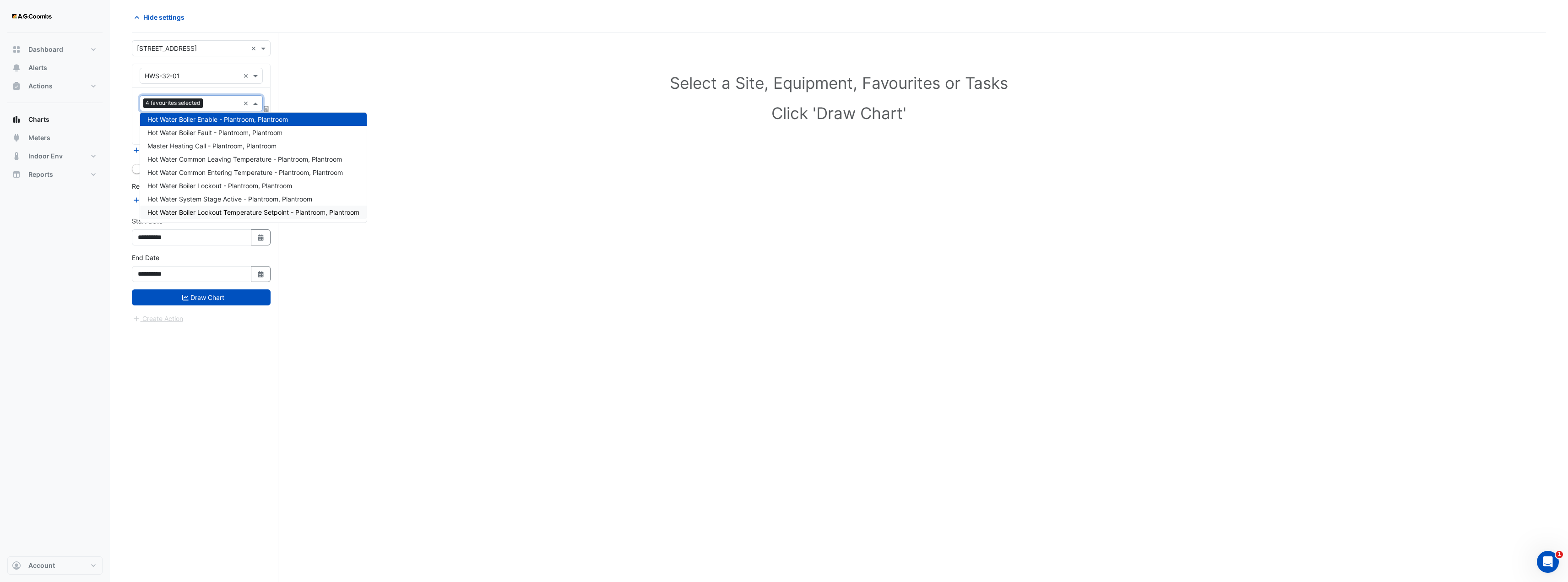
click at [551, 167] on div "Select a Site, Equipment, Favourites or Tasks Click 'Draw Chart'" at bounding box center [839, 308] width 1414 height 549
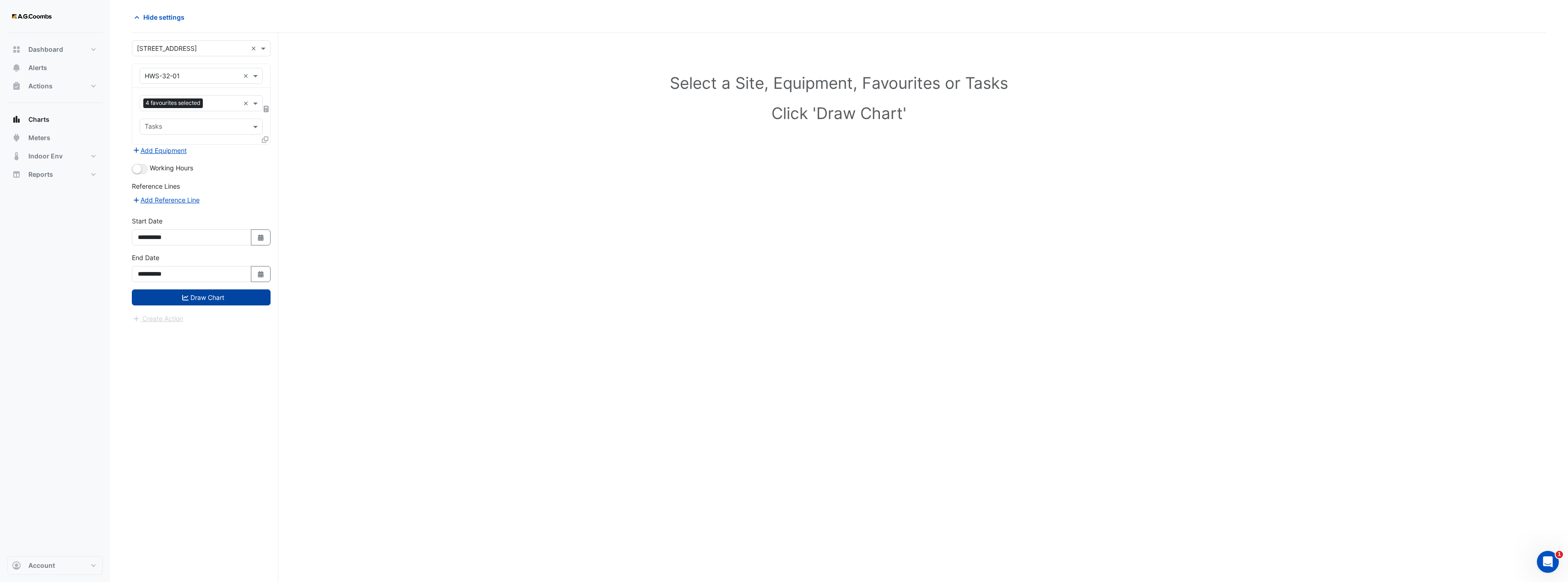
click at [205, 297] on button "Draw Chart" at bounding box center [201, 297] width 139 height 16
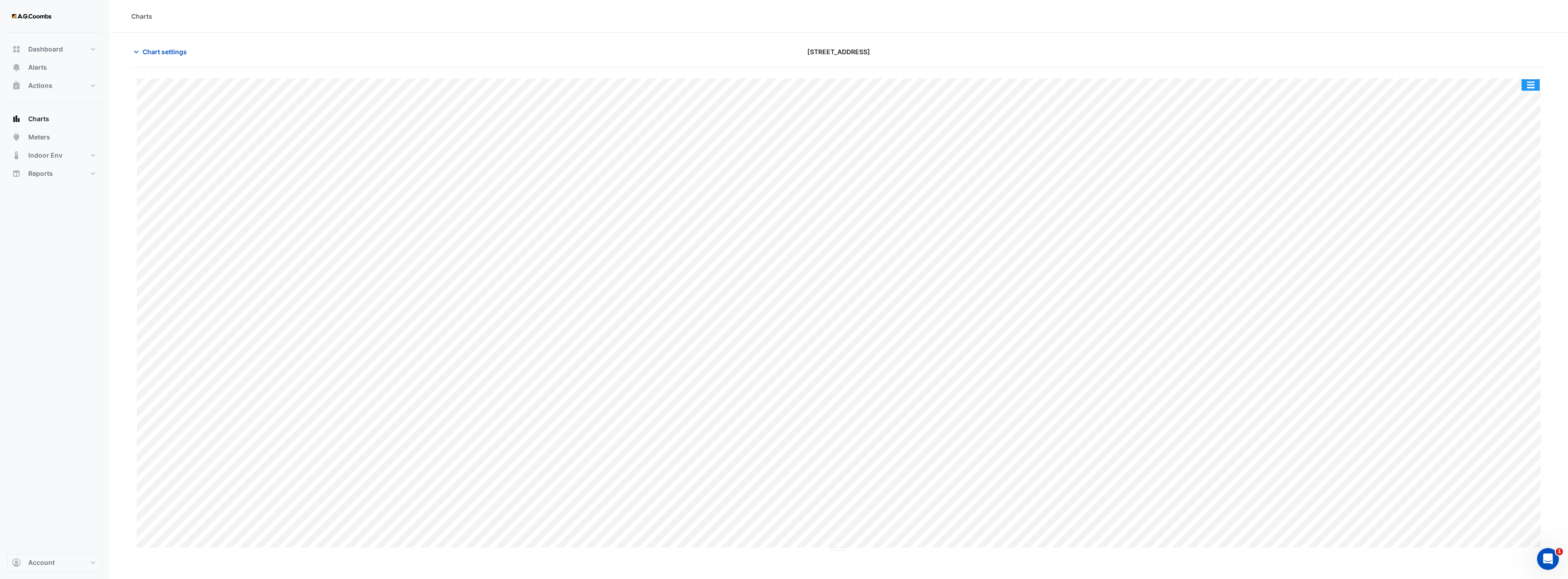
click at [1531, 85] on button "button" at bounding box center [1531, 85] width 18 height 11
click at [1232, 42] on section "Chart settings 570 Bourke Street Split by Unit Split All Print Save as JPEG Sav…" at bounding box center [839, 292] width 1459 height 520
click at [1236, 69] on div "Split by Unit Split All Print Save as JPEG Save as PNG Pivot Data Table Export …" at bounding box center [839, 310] width 1415 height 485
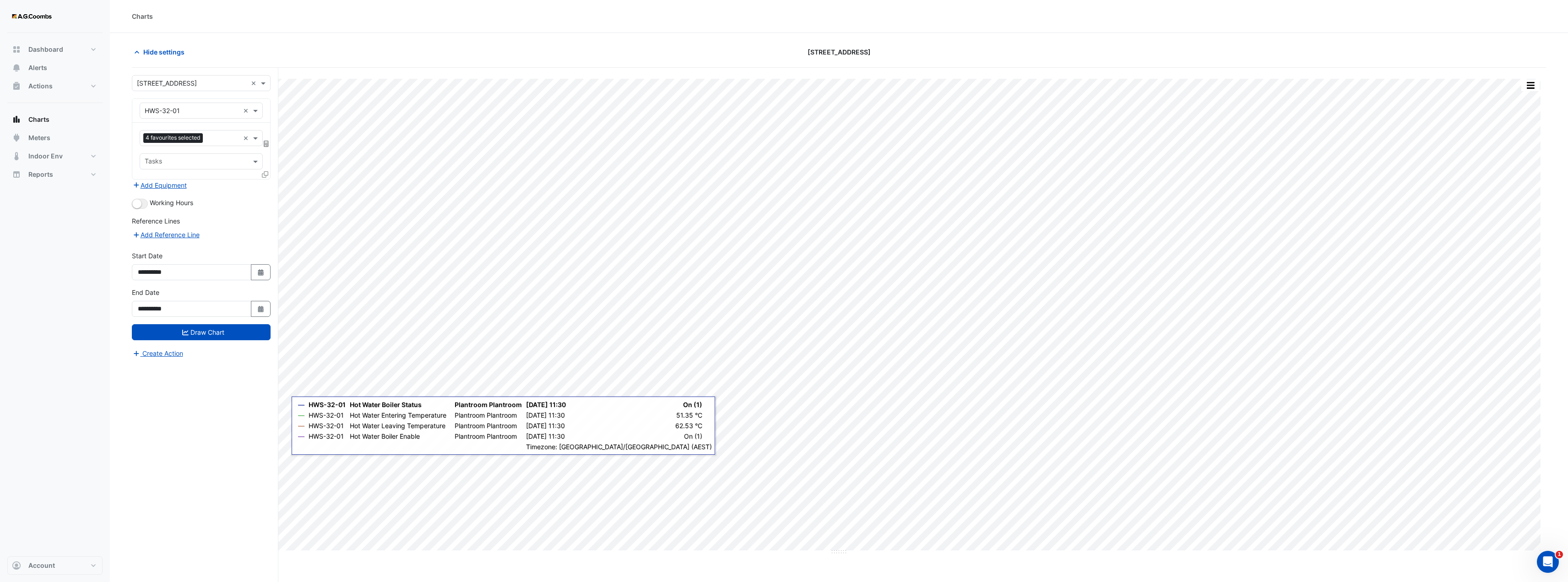
click at [184, 485] on div "**********" at bounding box center [205, 342] width 147 height 549
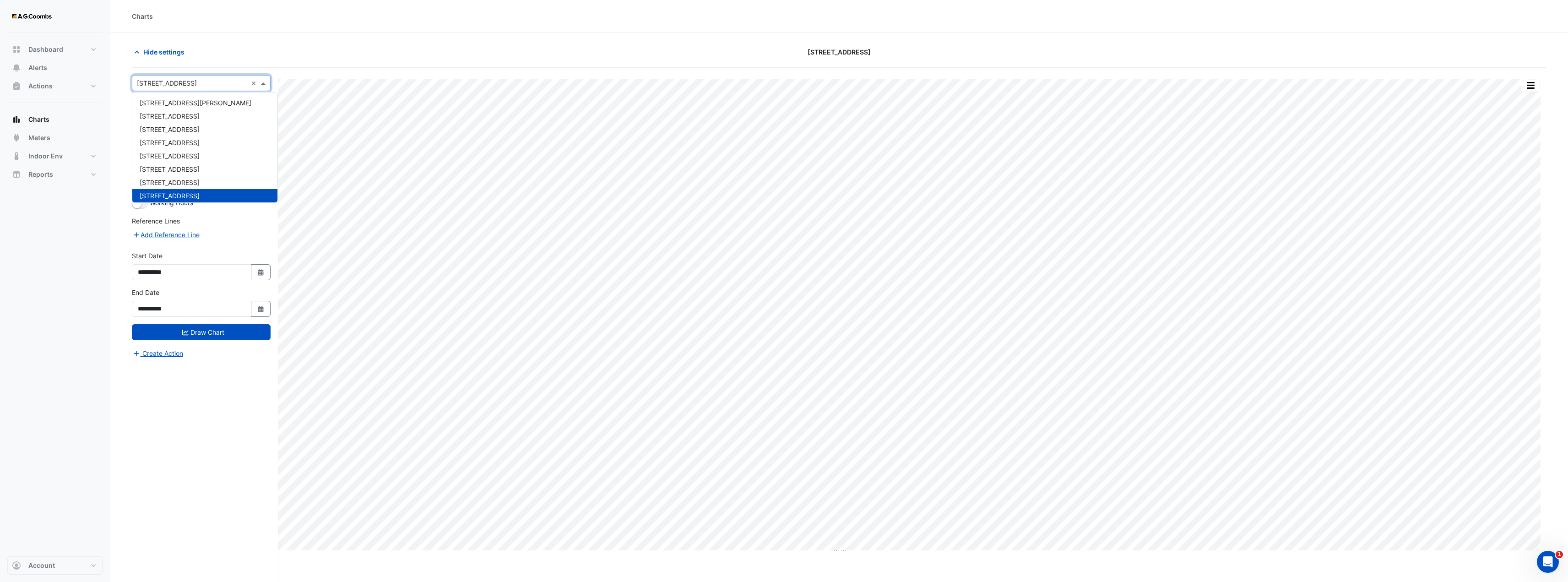
click at [259, 83] on span at bounding box center [264, 83] width 11 height 9
click at [332, 45] on div "Hide settings" at bounding box center [363, 52] width 475 height 16
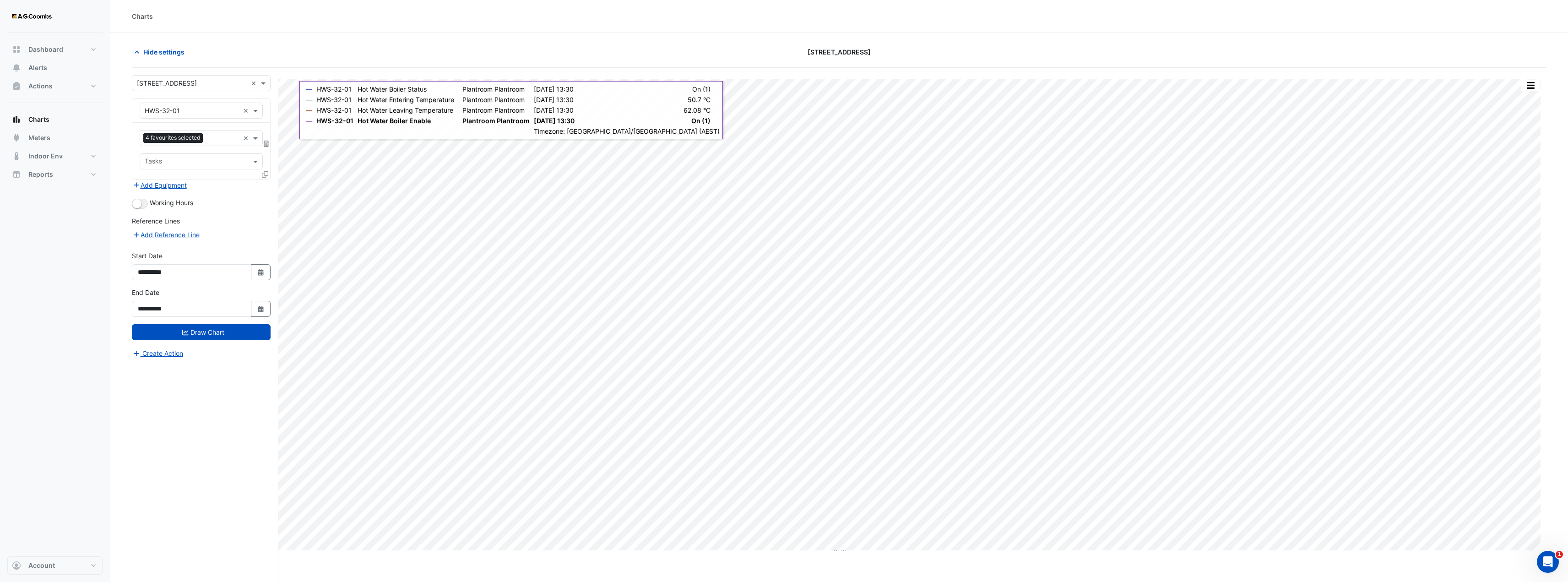
click at [234, 393] on div "**********" at bounding box center [205, 342] width 147 height 549
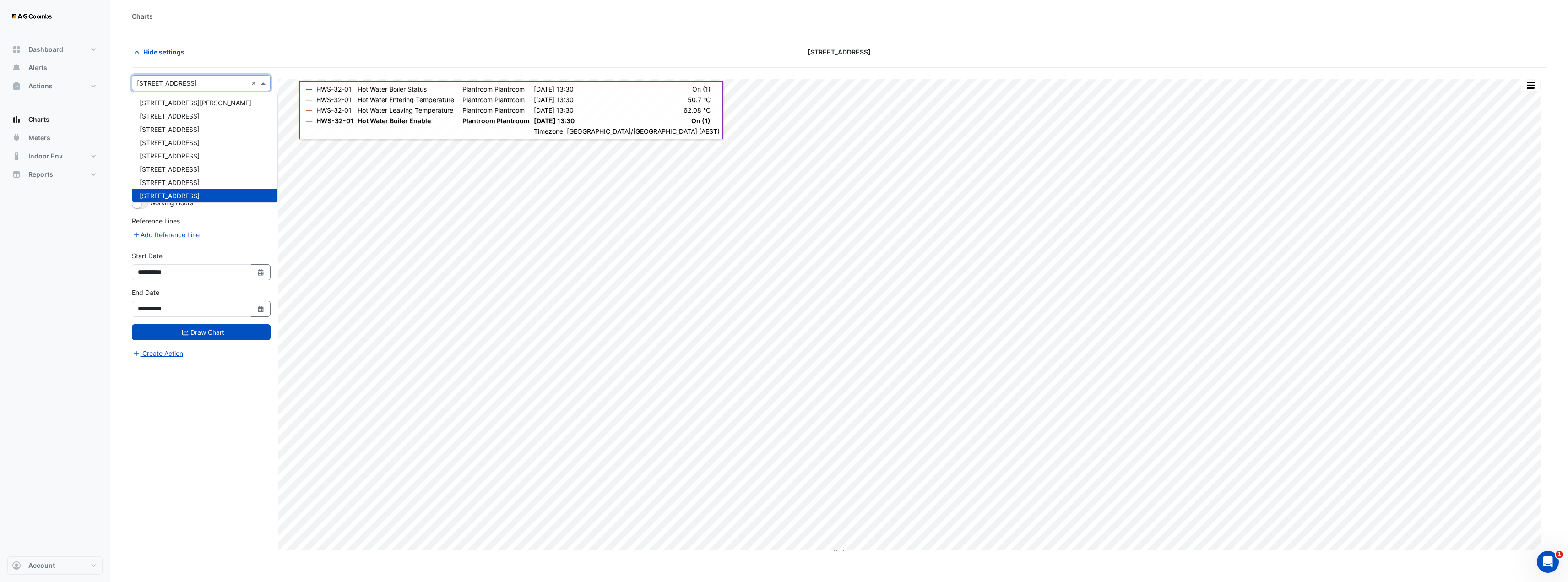
click at [233, 79] on input "text" at bounding box center [192, 84] width 110 height 9
click at [226, 238] on div "Add Reference Line" at bounding box center [201, 235] width 139 height 11
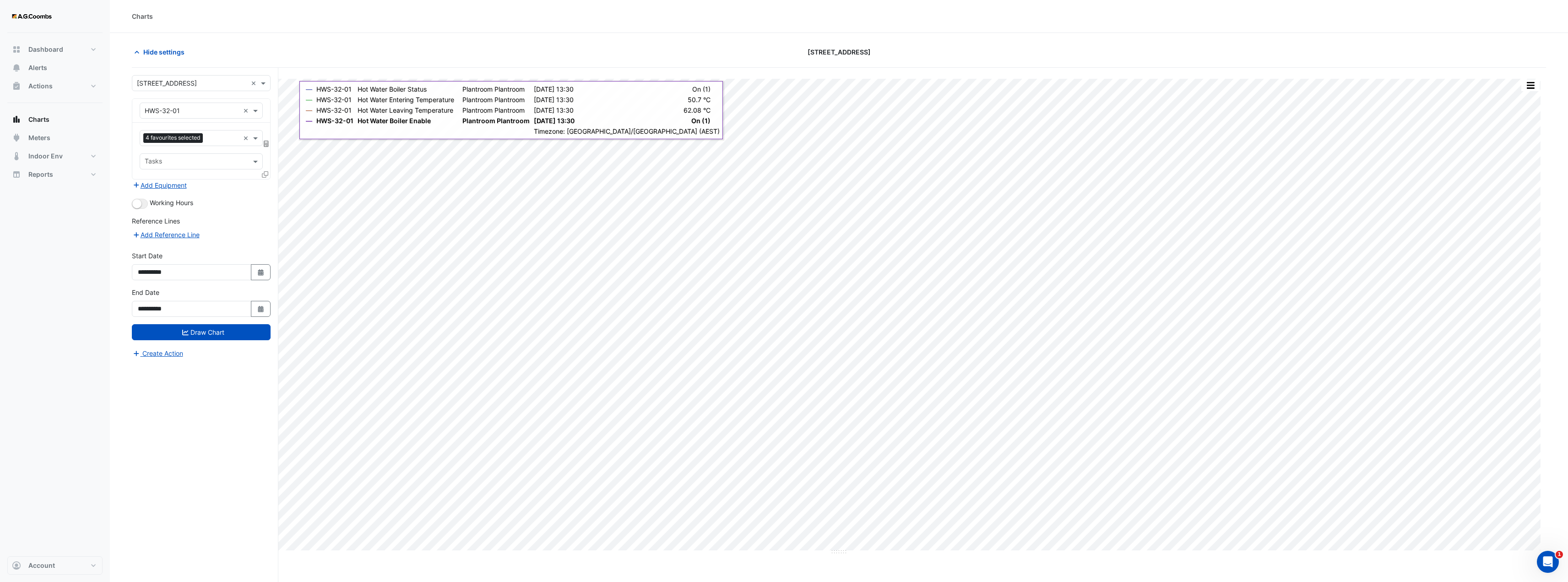
click at [188, 107] on input "text" at bounding box center [192, 111] width 95 height 9
click at [175, 199] on div "AHU-02L" at bounding box center [269, 196] width 258 height 13
click at [254, 134] on span at bounding box center [256, 138] width 11 height 9
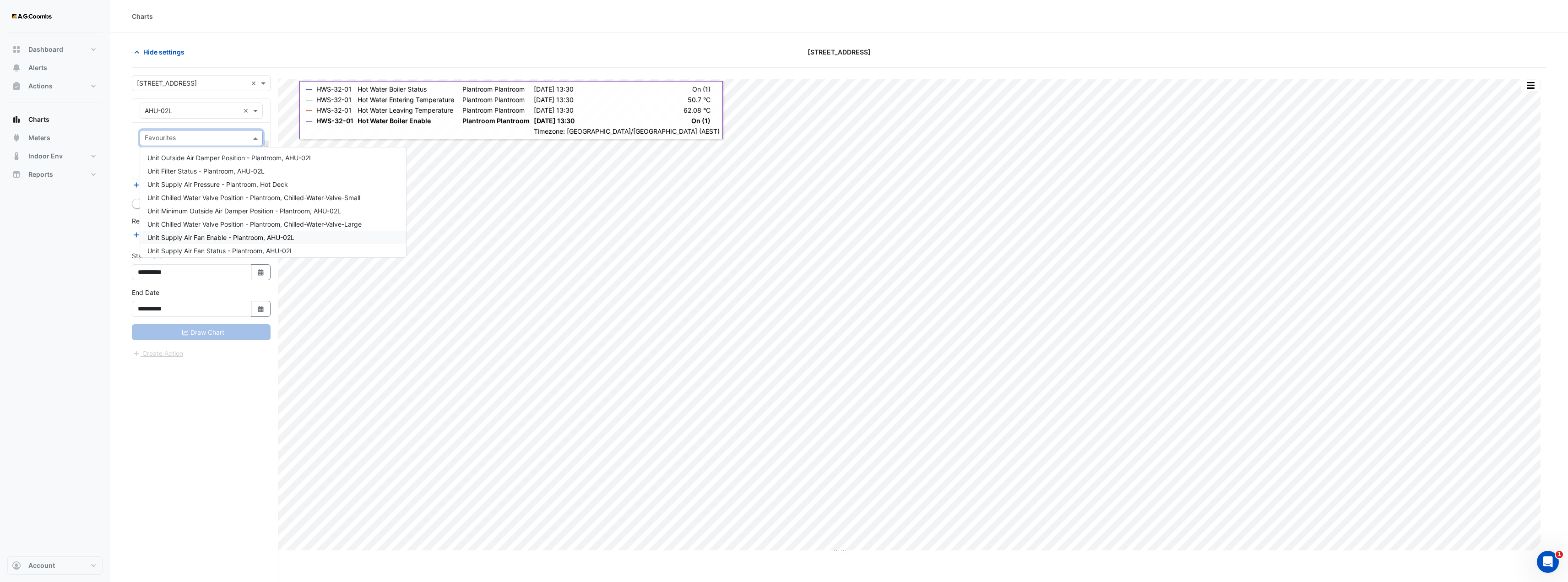
click at [260, 234] on span "Unit Supply Air Fan Enable - Plantroom, AHU-02L" at bounding box center [221, 238] width 147 height 8
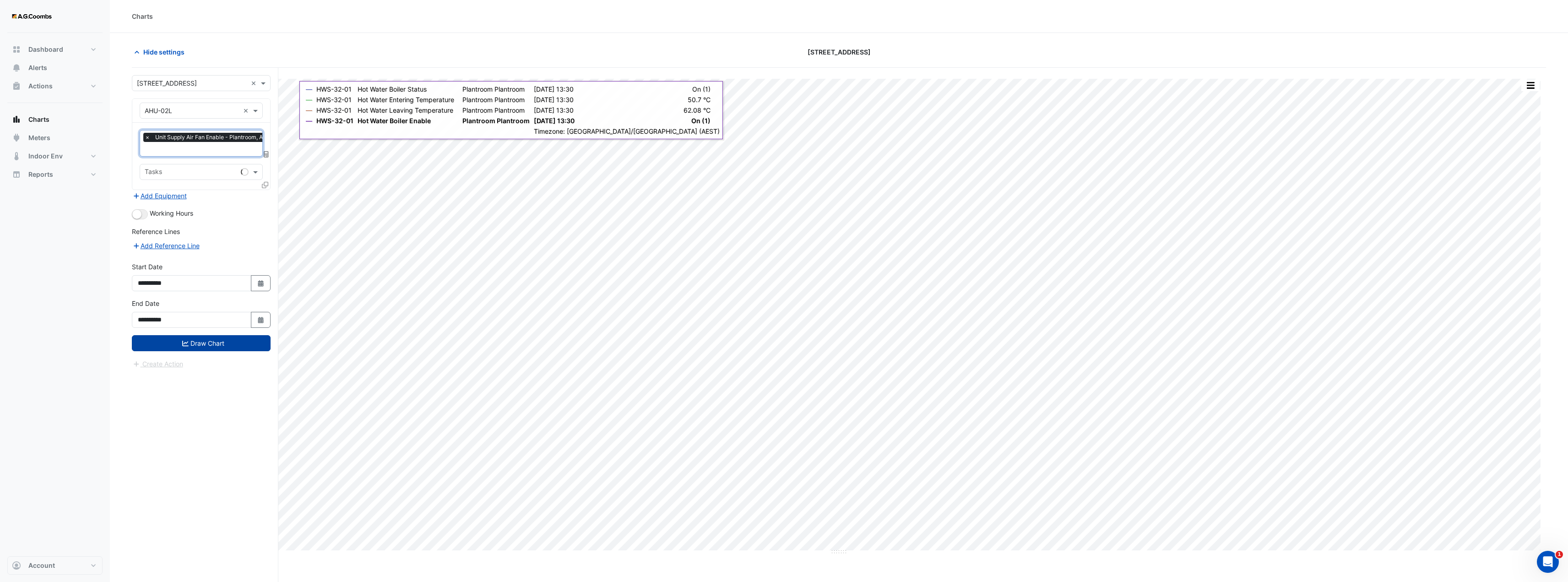
click at [225, 345] on button "Draw Chart" at bounding box center [201, 343] width 139 height 16
